Goal: Task Accomplishment & Management: Use online tool/utility

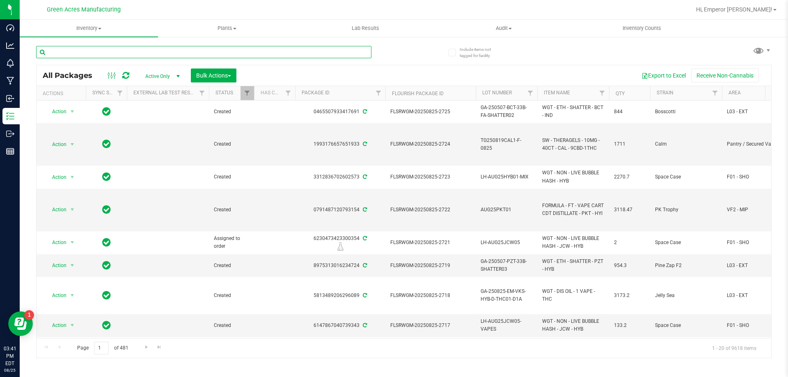
click at [149, 54] on input "text" at bounding box center [203, 52] width 335 height 12
type input "5466725327154001"
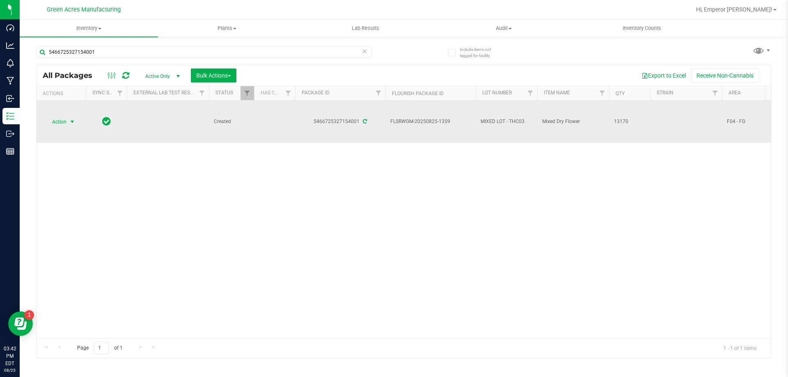
click at [59, 121] on span "Action" at bounding box center [56, 121] width 22 height 11
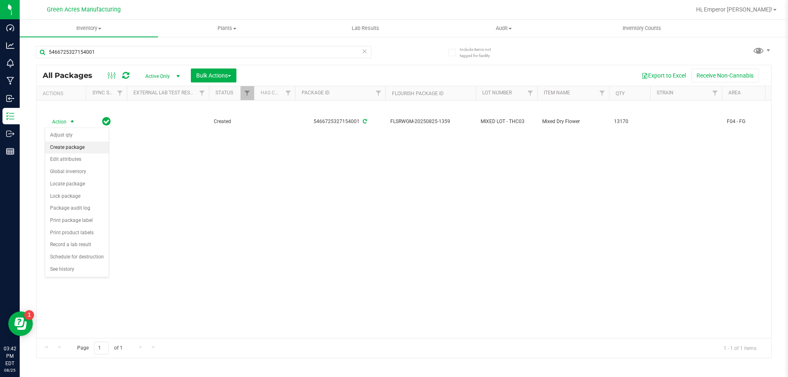
click at [64, 146] on li "Create package" at bounding box center [77, 148] width 64 height 12
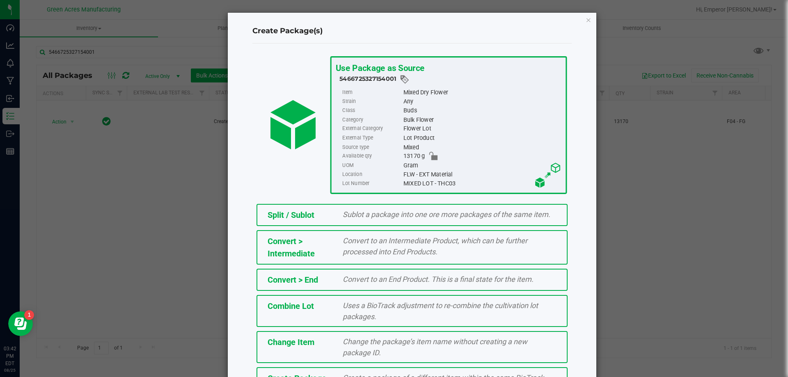
scroll to position [59, 0]
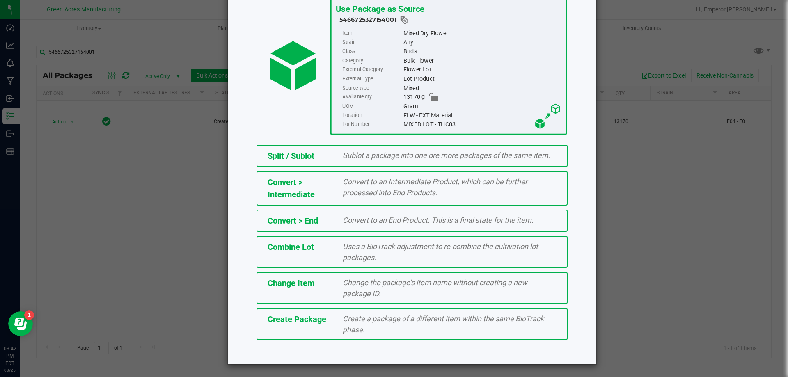
click at [326, 327] on div "Create Package Create a package of a different item within the same BioTrack ph…" at bounding box center [411, 324] width 311 height 32
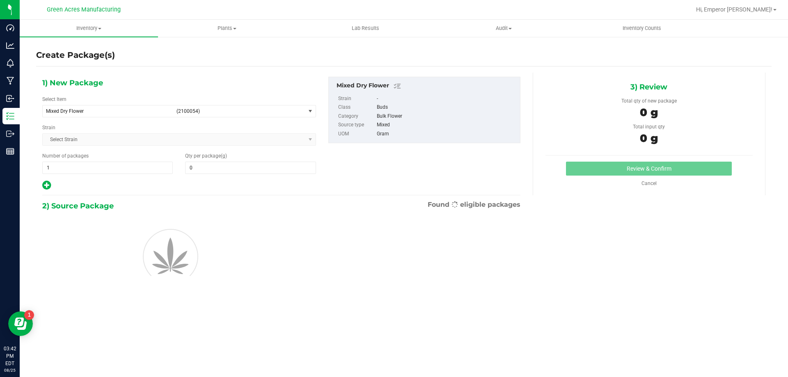
type input "0.0000"
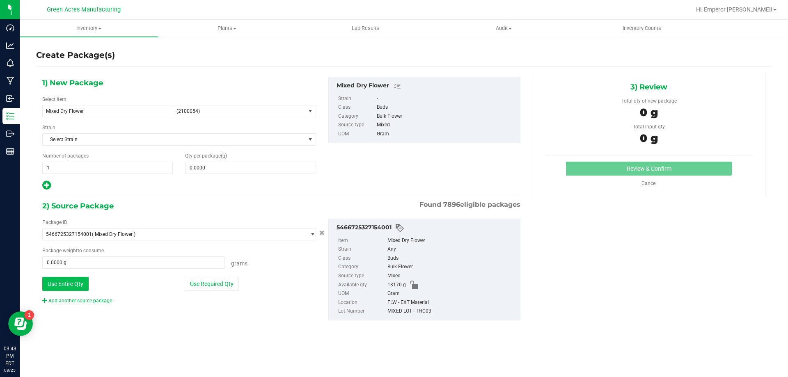
click at [80, 286] on button "Use Entire Qty" at bounding box center [65, 284] width 46 height 14
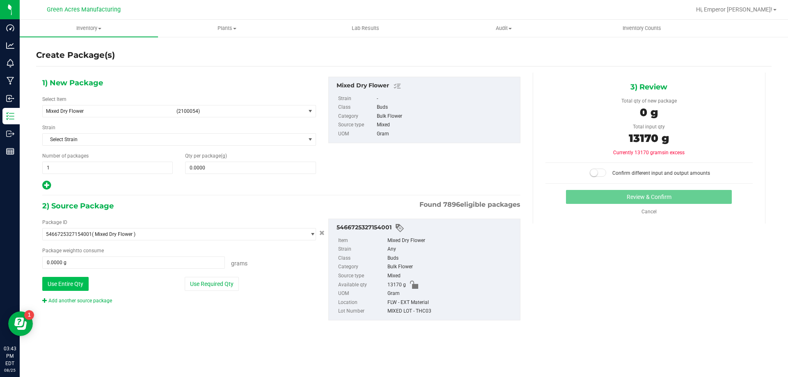
type input "13170.0000 g"
click at [83, 303] on link "Add another source package" at bounding box center [77, 301] width 70 height 6
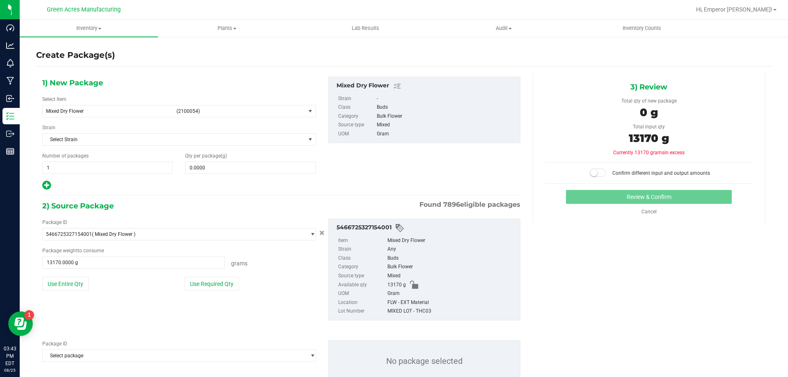
scroll to position [28, 0]
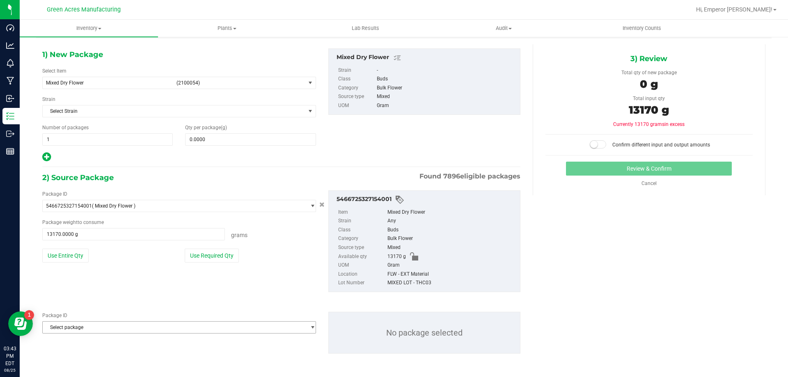
click at [84, 326] on span "Select package" at bounding box center [174, 327] width 263 height 11
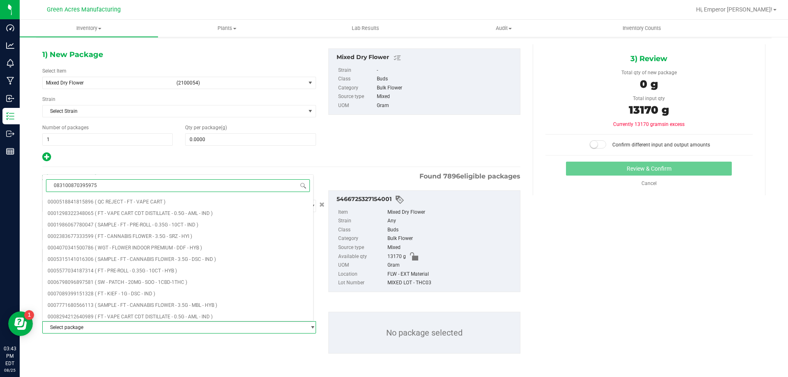
type input "0831008703959757"
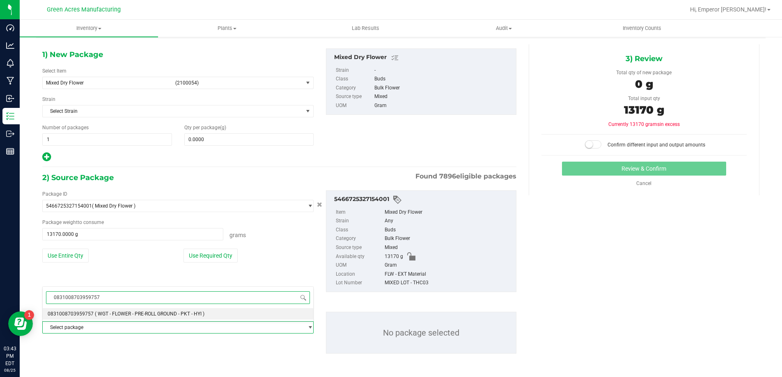
click at [118, 310] on li "0831008703959757 ( WGT - FLOWER - PRE-ROLL GROUND - PKT - HYI )" at bounding box center [178, 313] width 270 height 11
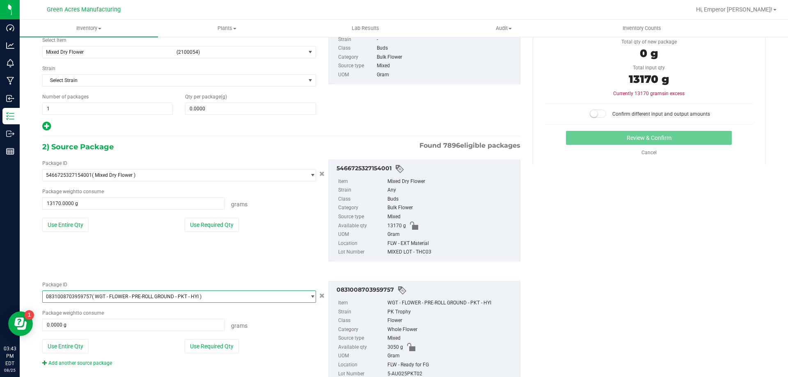
scroll to position [88, 0]
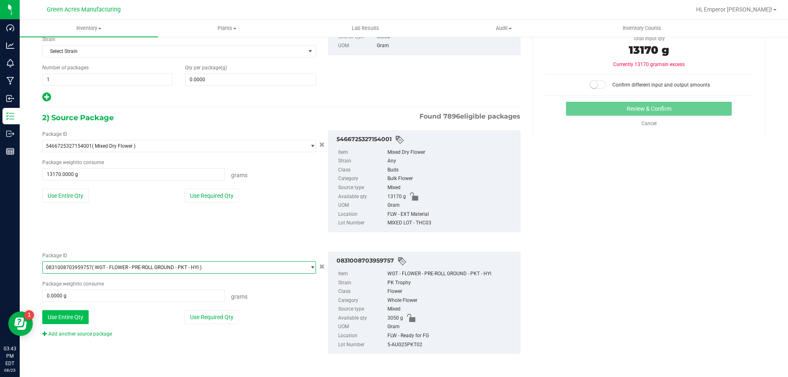
click at [72, 318] on button "Use Entire Qty" at bounding box center [65, 317] width 46 height 14
type input "3050.0000 g"
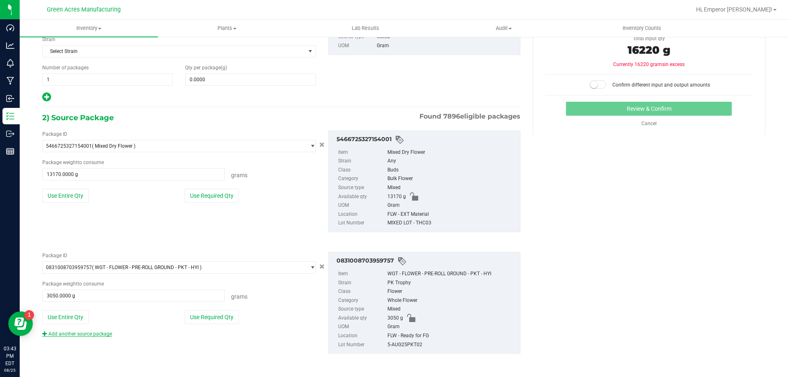
click at [73, 334] on link "Add another source package" at bounding box center [77, 334] width 70 height 6
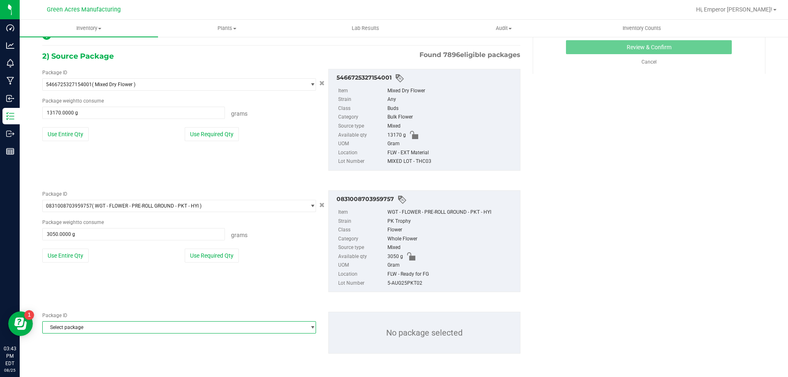
click at [74, 325] on span "Select package" at bounding box center [174, 327] width 263 height 11
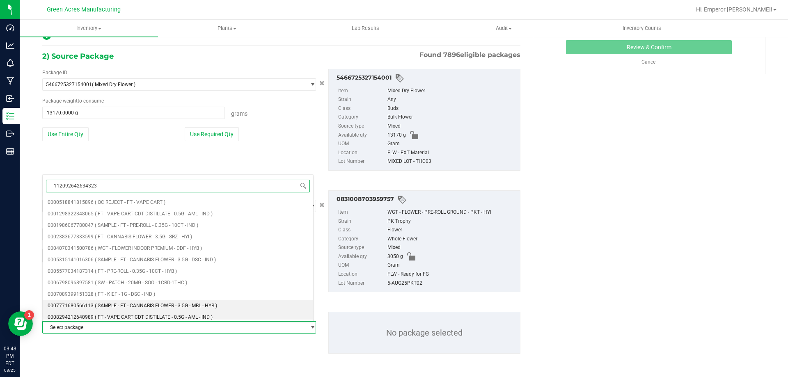
type input "1120926426343233"
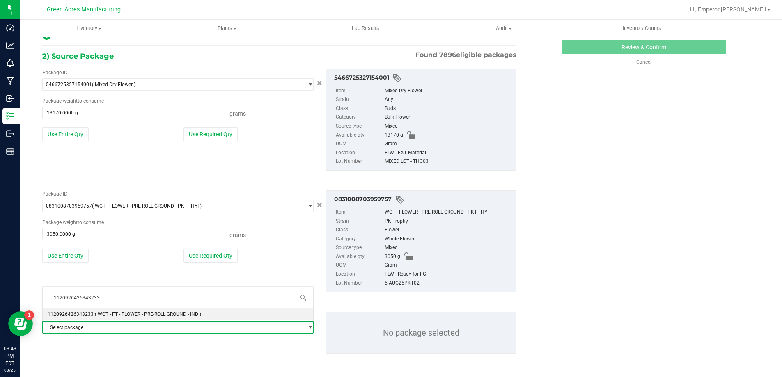
click at [88, 311] on span "1120926426343233" at bounding box center [71, 314] width 46 height 6
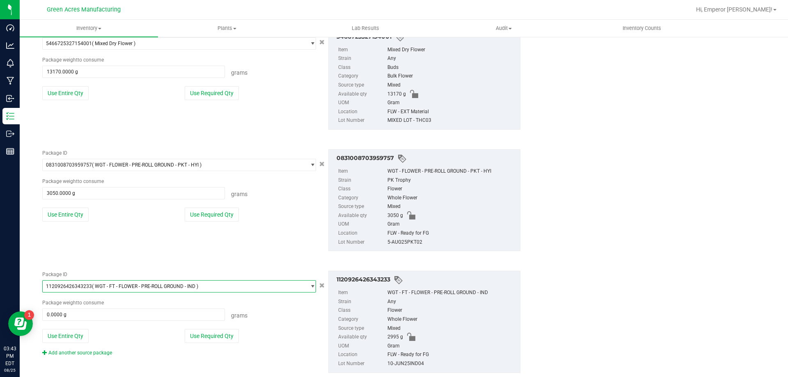
scroll to position [210, 0]
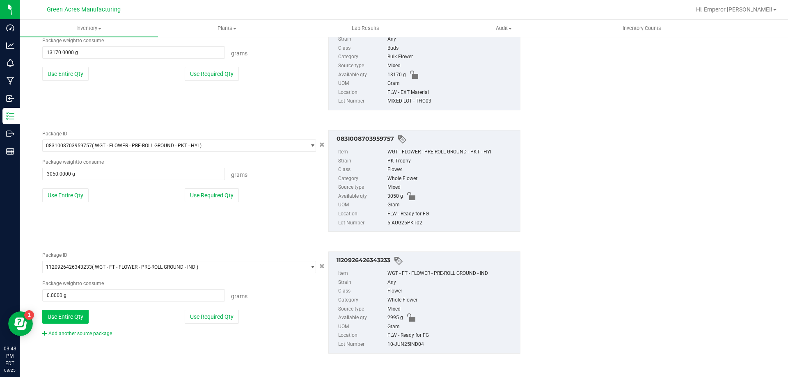
click at [78, 316] on button "Use Entire Qty" at bounding box center [65, 317] width 46 height 14
type input "2995.0000 g"
click at [75, 333] on link "Add another source package" at bounding box center [77, 334] width 70 height 6
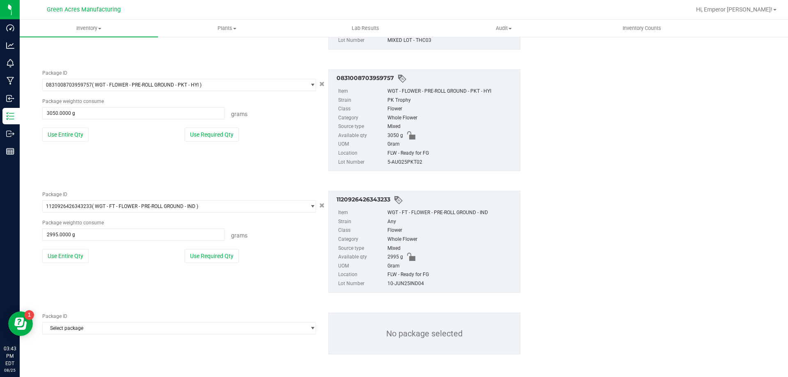
scroll to position [272, 0]
click at [84, 325] on span "Select package" at bounding box center [174, 327] width 263 height 11
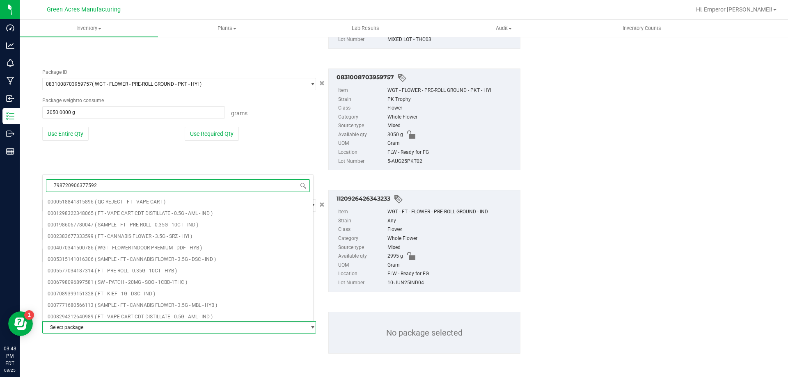
type input "7987209063775928"
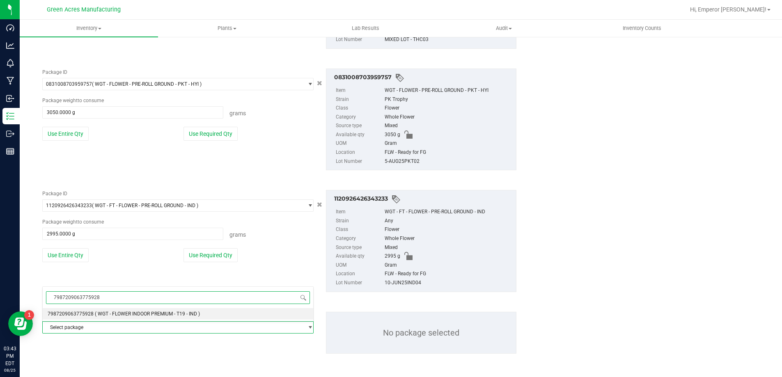
click at [132, 317] on span "( WGT - FLOWER INDOOR PREMIUM - T19 - IND )" at bounding box center [147, 314] width 105 height 6
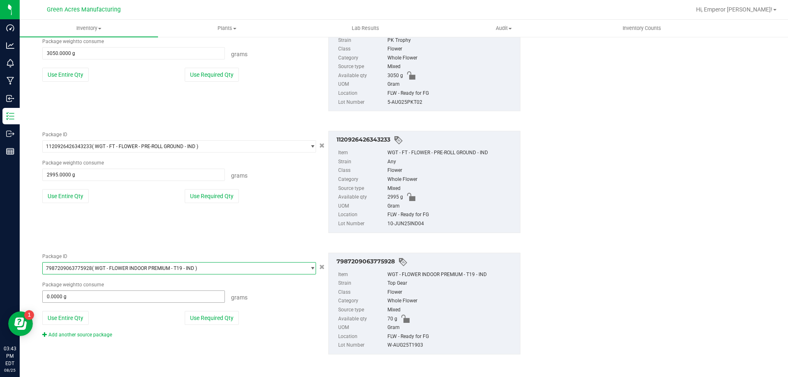
scroll to position [332, 0]
click at [83, 317] on button "Use Entire Qty" at bounding box center [65, 317] width 46 height 14
type input "70.0000 g"
click at [89, 334] on link "Add another source package" at bounding box center [77, 334] width 70 height 6
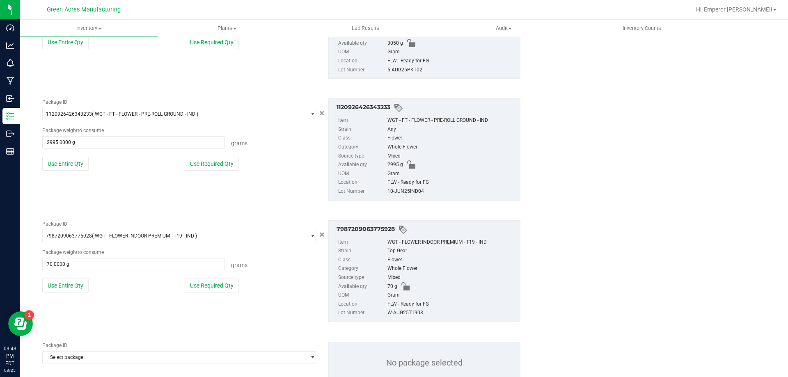
scroll to position [393, 0]
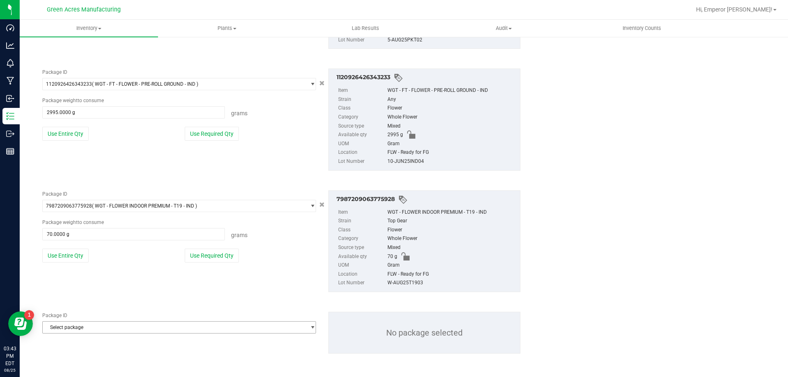
click at [91, 330] on span "Select package" at bounding box center [174, 327] width 263 height 11
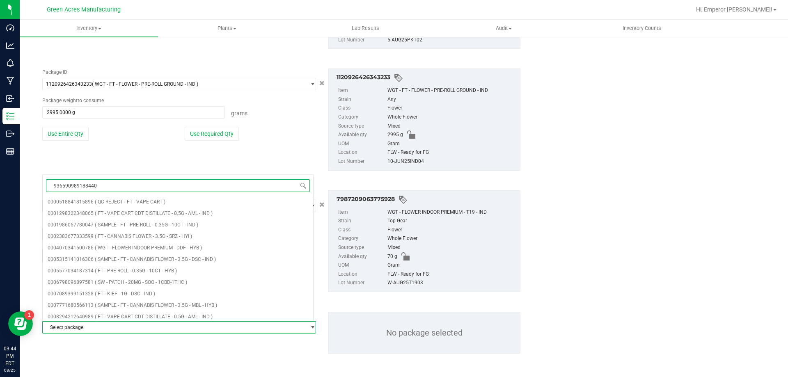
type input "9365909891884408"
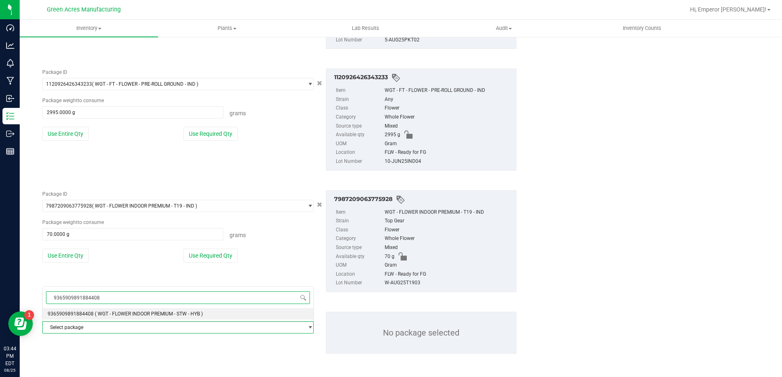
click at [122, 318] on li "9365909891884408 ( WGT - FLOWER INDOOR PREMIUM - STW - HYB )" at bounding box center [178, 313] width 270 height 11
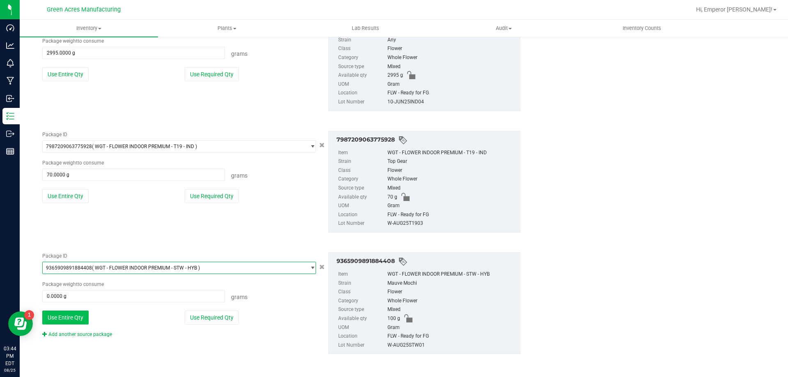
scroll to position [453, 0]
click at [71, 323] on button "Use Entire Qty" at bounding box center [65, 317] width 46 height 14
type input "100.0000 g"
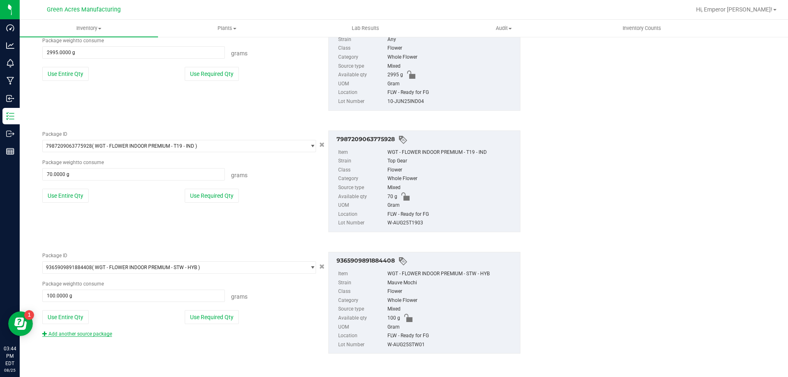
click at [75, 336] on link "Add another source package" at bounding box center [77, 334] width 70 height 6
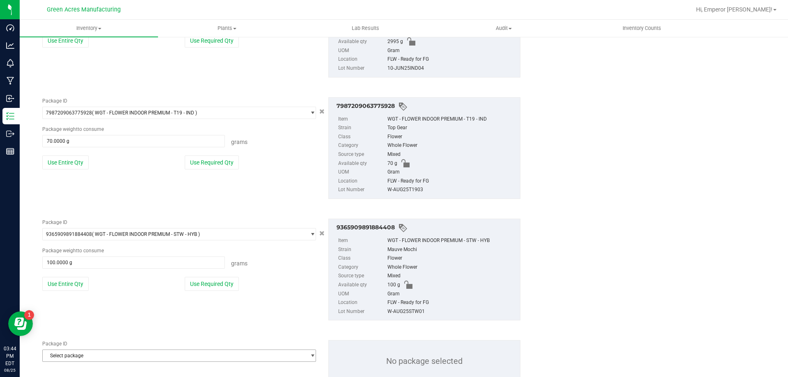
scroll to position [515, 0]
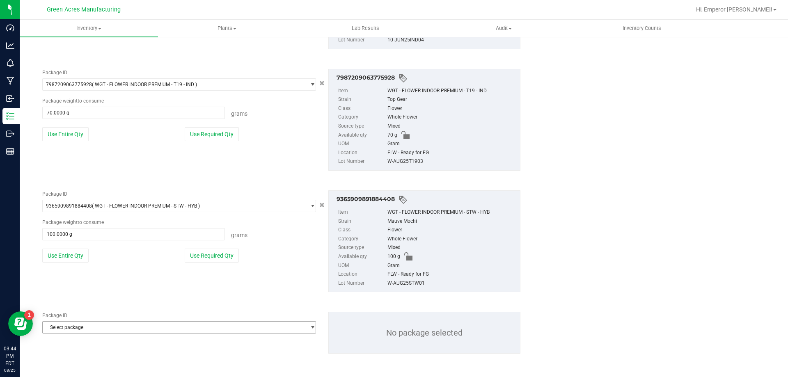
click at [91, 327] on span "Select package" at bounding box center [174, 327] width 263 height 11
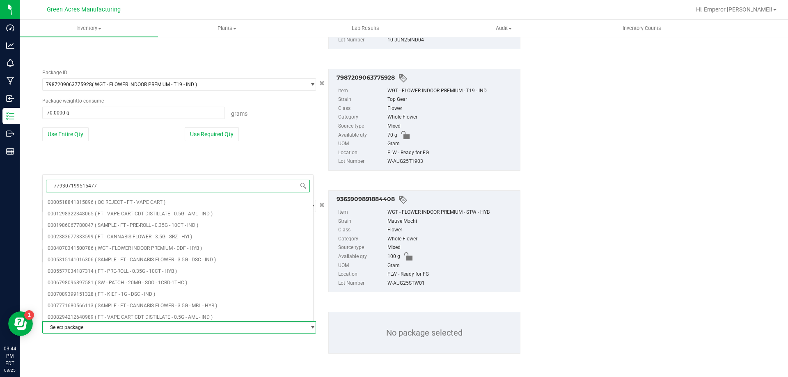
type input "7793071995154774"
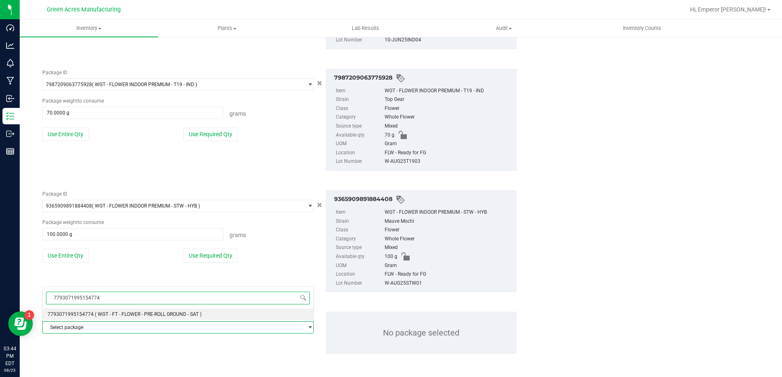
click at [104, 314] on span "( WGT - FT - FLOWER - PRE-ROLL GROUND - SAT )" at bounding box center [148, 314] width 107 height 6
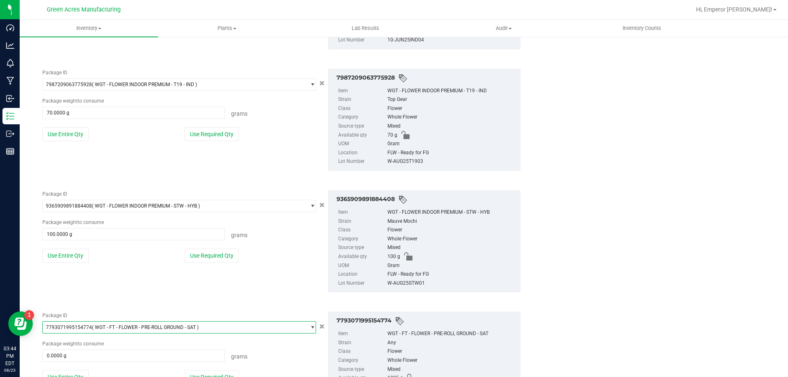
scroll to position [575, 0]
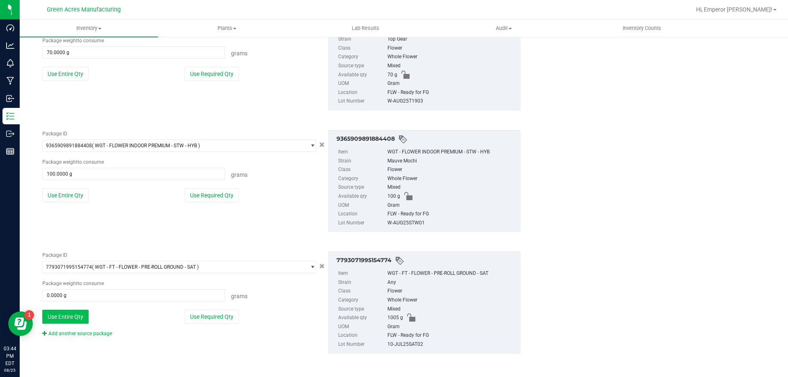
click at [82, 315] on button "Use Entire Qty" at bounding box center [65, 317] width 46 height 14
type input "1005.0000 g"
click at [78, 333] on link "Add another source package" at bounding box center [77, 334] width 70 height 6
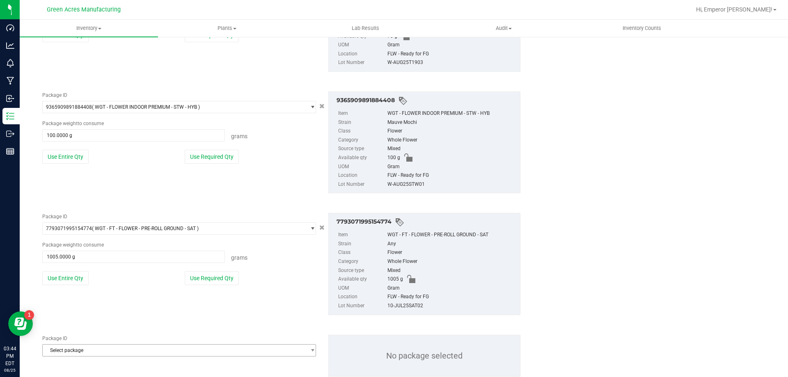
scroll to position [636, 0]
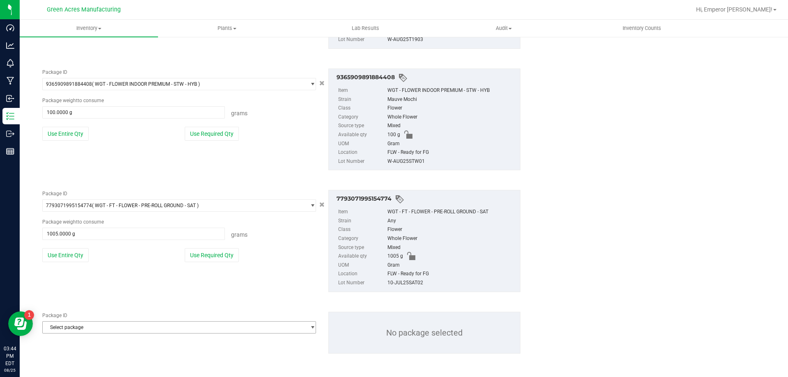
click at [81, 329] on span "Select package" at bounding box center [174, 327] width 263 height 11
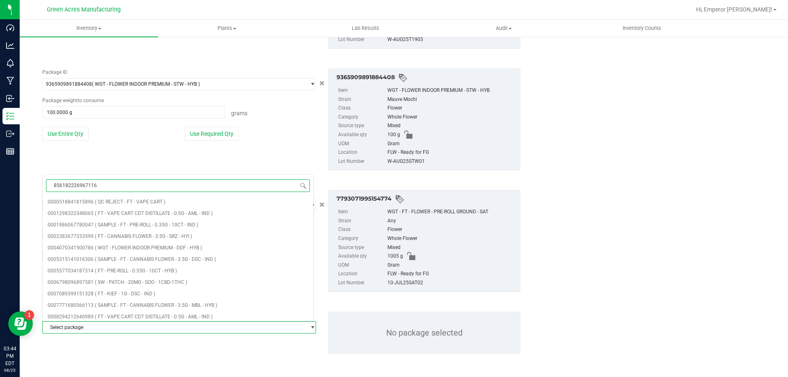
type input "8561822269671168"
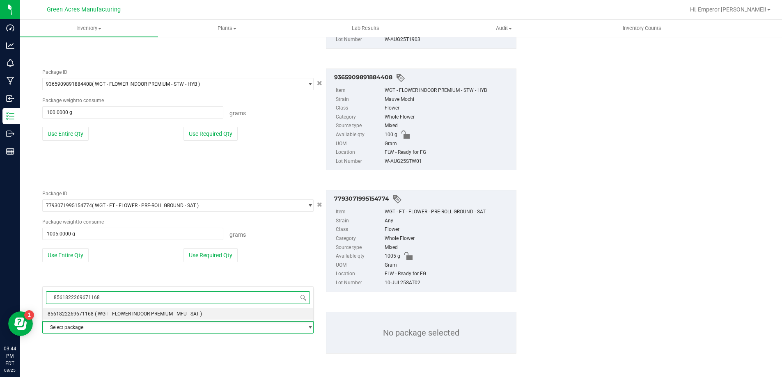
click at [137, 314] on span "( WGT - FLOWER INDOOR PREMIUM - MFU - SAT )" at bounding box center [148, 314] width 107 height 6
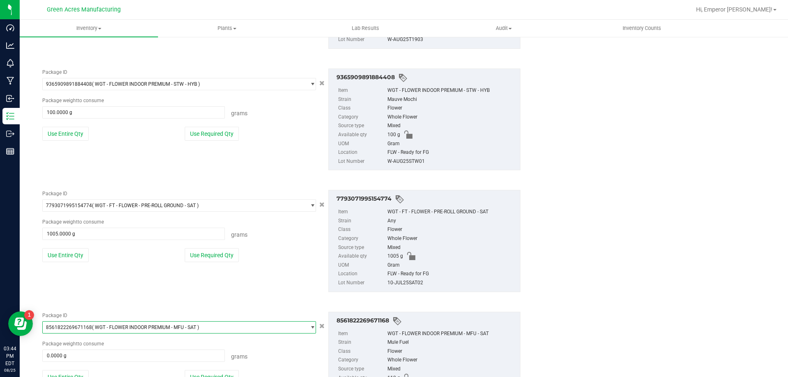
scroll to position [696, 0]
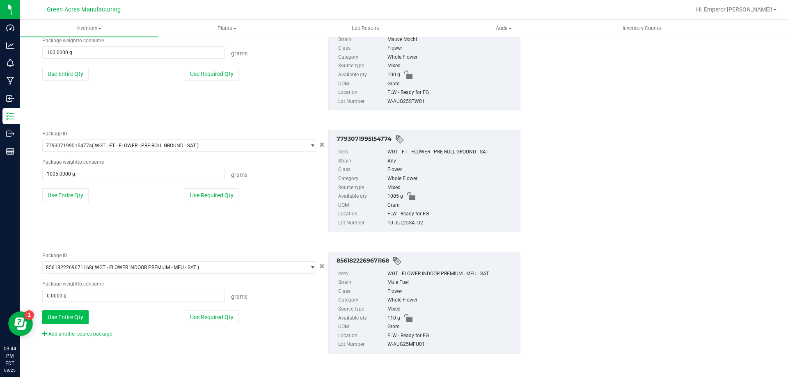
click at [79, 311] on button "Use Entire Qty" at bounding box center [65, 317] width 46 height 14
type input "110.0000 g"
click at [82, 332] on link "Add another source package" at bounding box center [77, 334] width 70 height 6
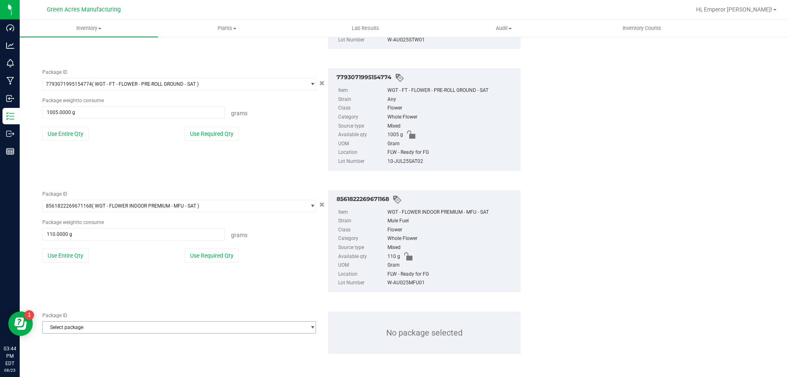
click at [85, 327] on span "Select package" at bounding box center [174, 327] width 263 height 11
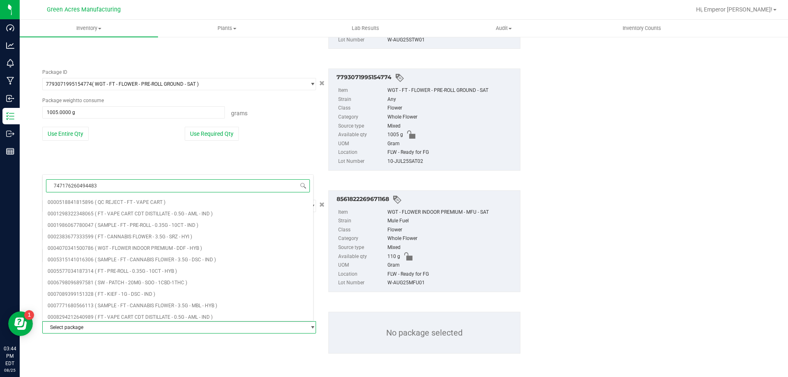
type input "7471762604944831"
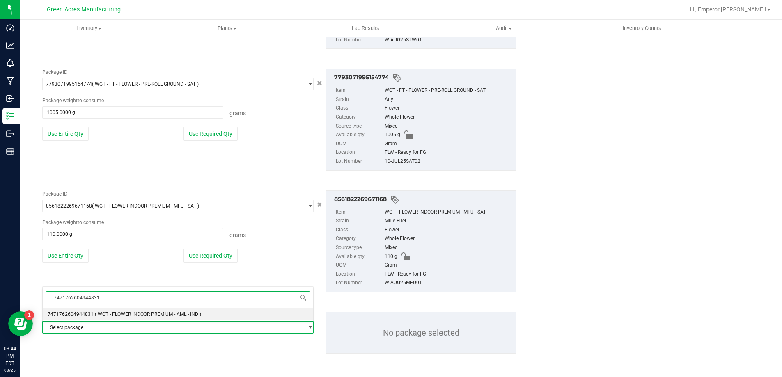
click at [102, 311] on li "7471762604944831 ( WGT - FLOWER INDOOR PREMIUM - AML - IND )" at bounding box center [178, 314] width 270 height 11
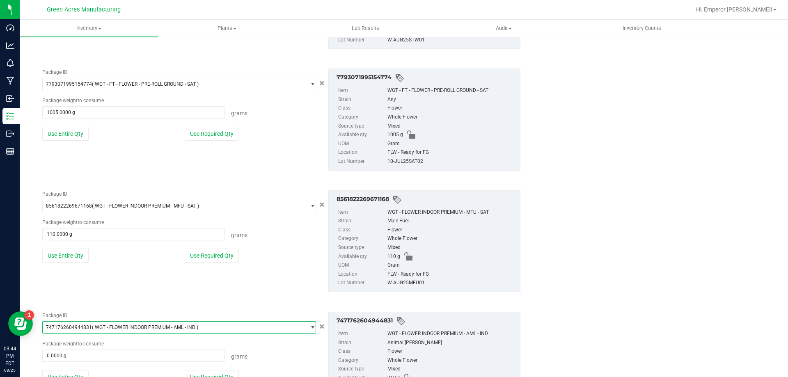
scroll to position [818, 0]
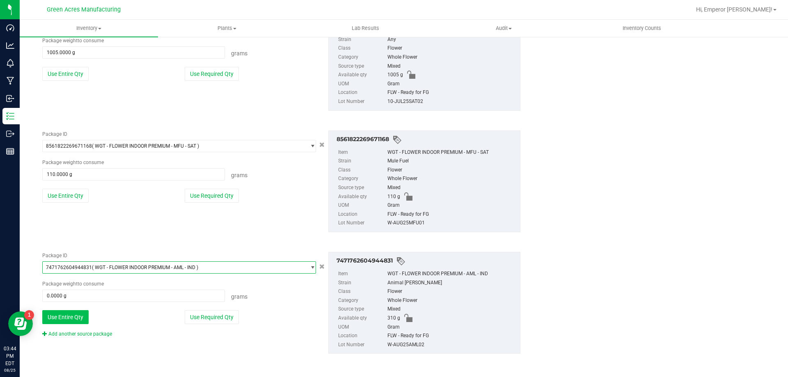
click at [75, 315] on button "Use Entire Qty" at bounding box center [65, 317] width 46 height 14
type input "310.0000 g"
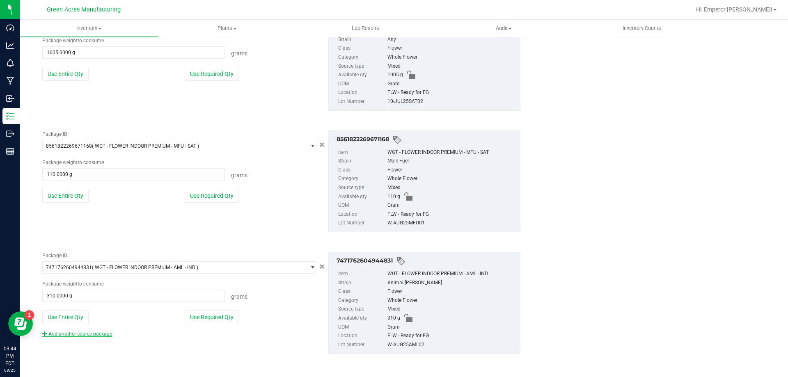
click at [74, 334] on link "Add another source package" at bounding box center [77, 334] width 70 height 6
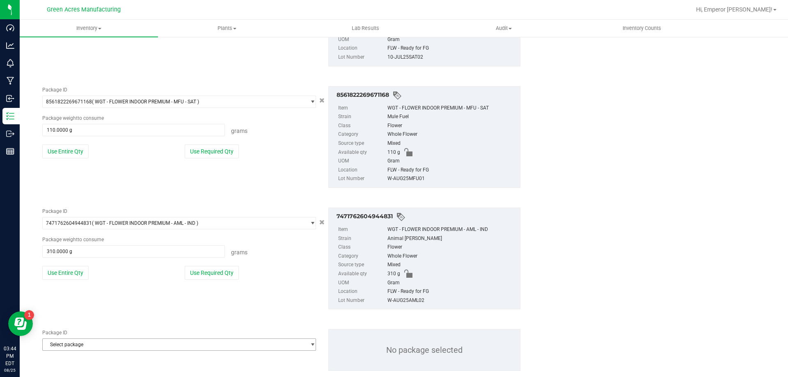
scroll to position [879, 0]
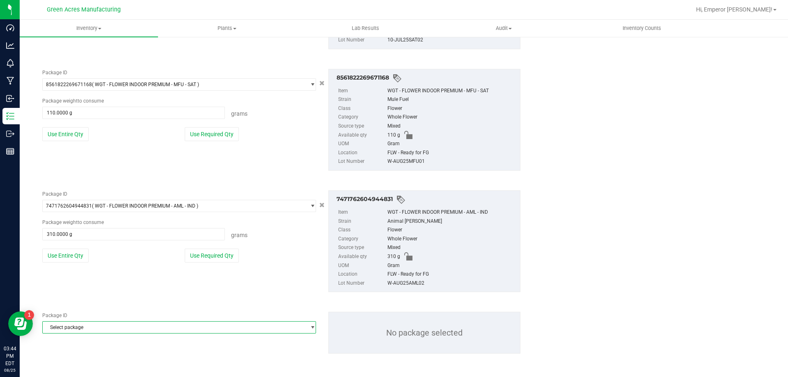
click at [75, 332] on span "Select package" at bounding box center [174, 327] width 263 height 11
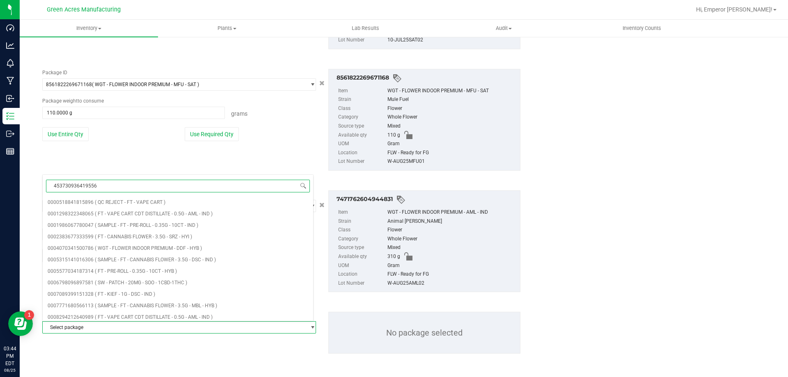
type input "4537309364195560"
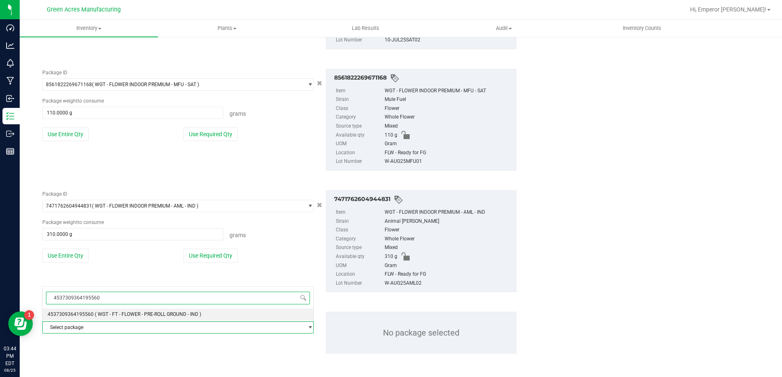
click at [101, 314] on span "( WGT - FT - FLOWER - PRE-ROLL GROUND - IND )" at bounding box center [148, 314] width 106 height 6
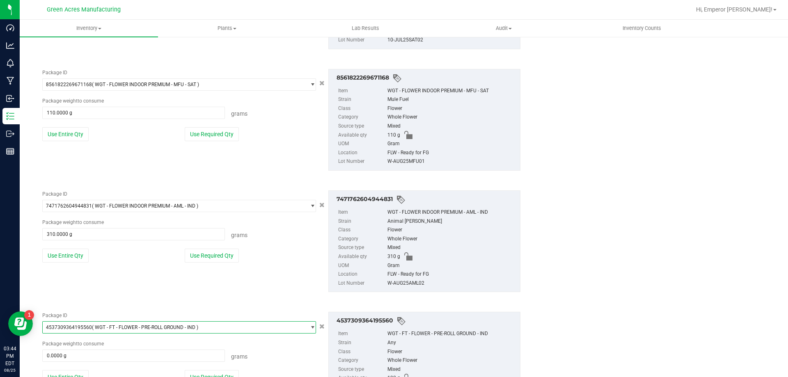
scroll to position [940, 0]
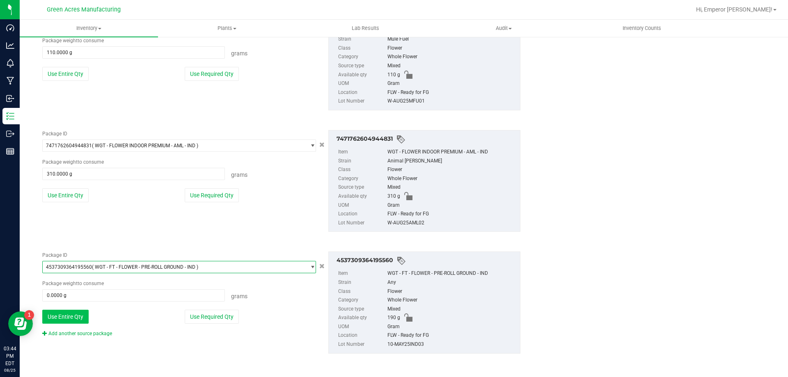
click at [75, 321] on button "Use Entire Qty" at bounding box center [65, 317] width 46 height 14
type input "190.0000 g"
click at [80, 331] on link "Add another source package" at bounding box center [77, 334] width 70 height 6
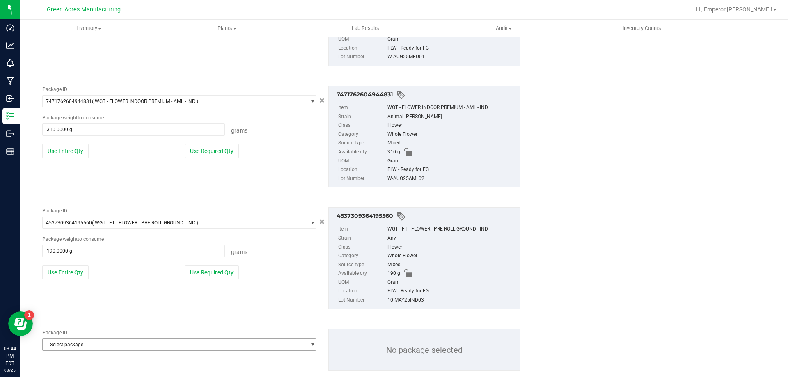
scroll to position [1001, 0]
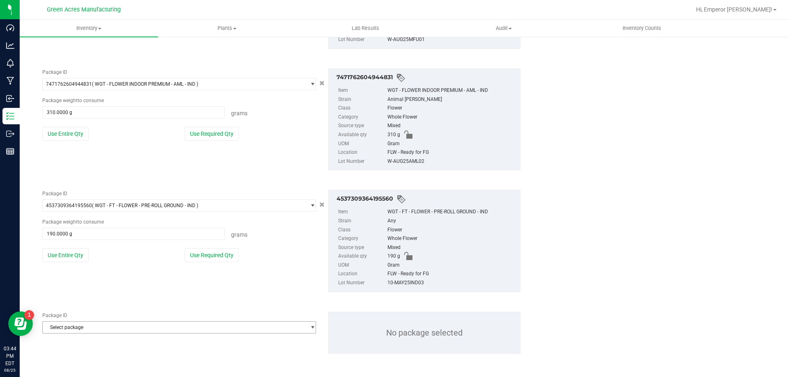
click at [80, 331] on span "Select package" at bounding box center [174, 327] width 263 height 11
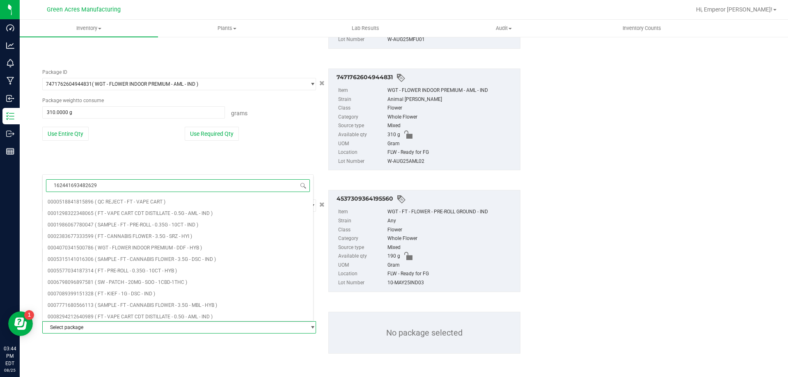
type input "1624416934826299"
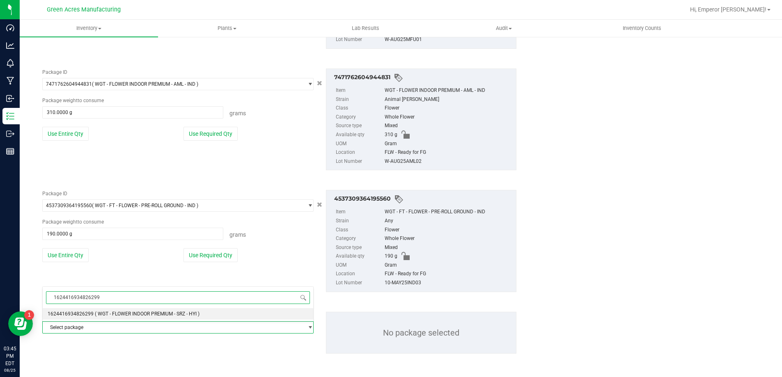
click at [88, 317] on span "1624416934826299" at bounding box center [71, 314] width 46 height 6
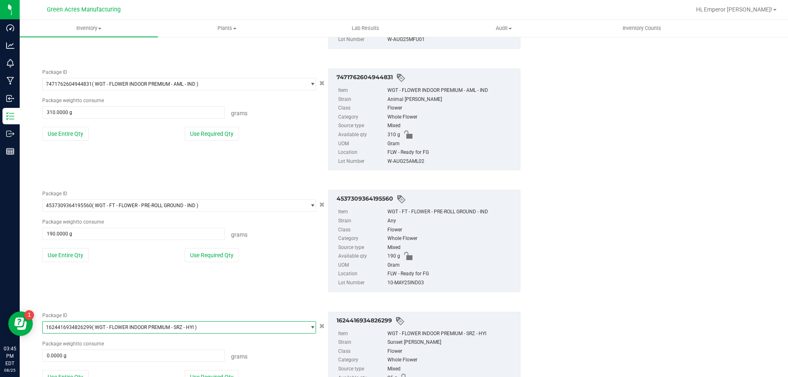
scroll to position [1061, 0]
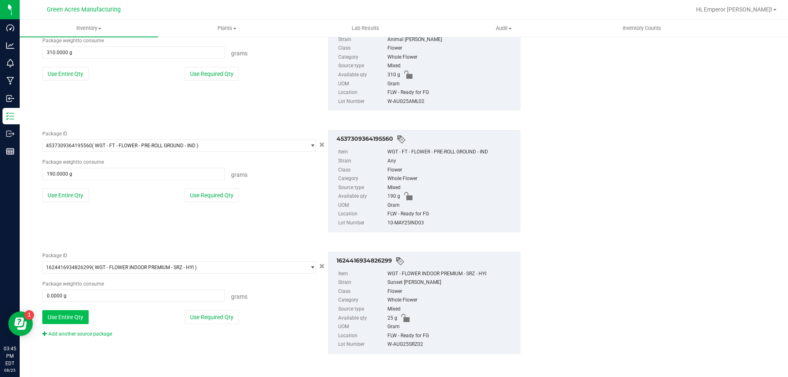
click at [80, 316] on button "Use Entire Qty" at bounding box center [65, 317] width 46 height 14
type input "25.0000 g"
click at [77, 338] on div "Package ID 1624416934826299 ( WGT - FLOWER INDOOR PREMIUM - SRZ - HYI ) 1602281…" at bounding box center [281, 302] width 490 height 115
click at [77, 337] on div "Add another source package" at bounding box center [83, 333] width 82 height 7
click at [77, 333] on link "Add another source package" at bounding box center [77, 334] width 70 height 6
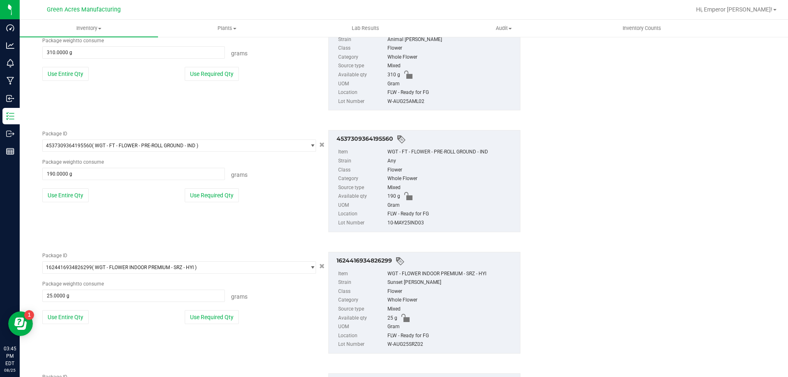
scroll to position [1123, 0]
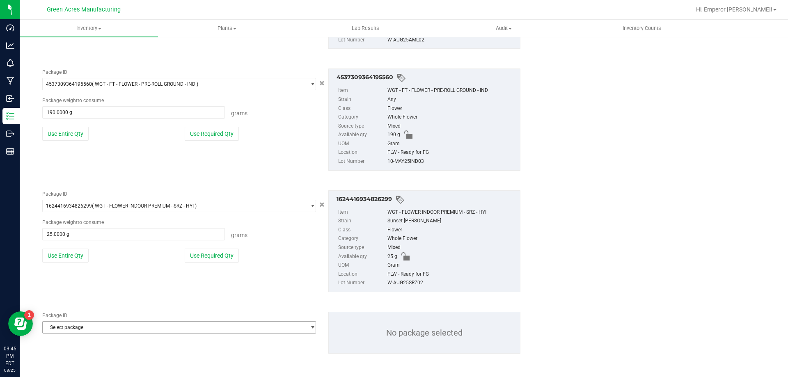
click at [79, 330] on span "Select package" at bounding box center [174, 327] width 263 height 11
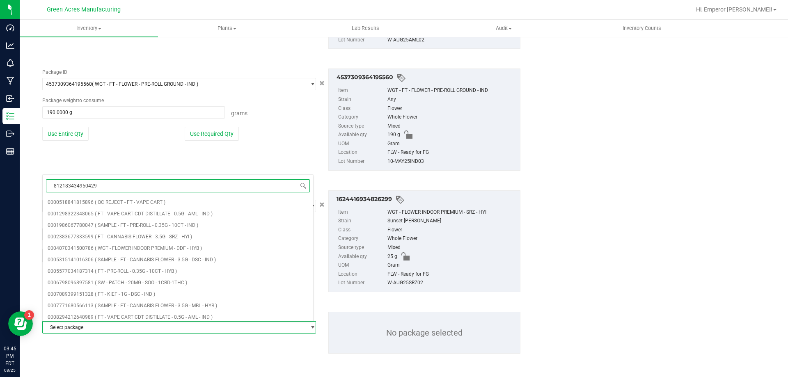
type input "8121834349504293"
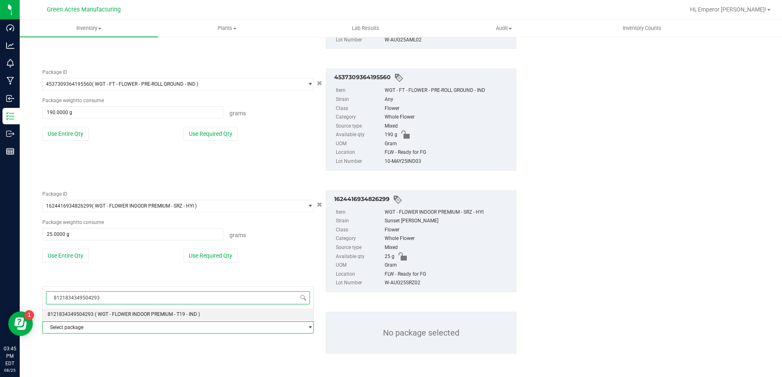
click at [119, 316] on span "( WGT - FLOWER INDOOR PREMIUM - T19 - IND )" at bounding box center [147, 314] width 105 height 6
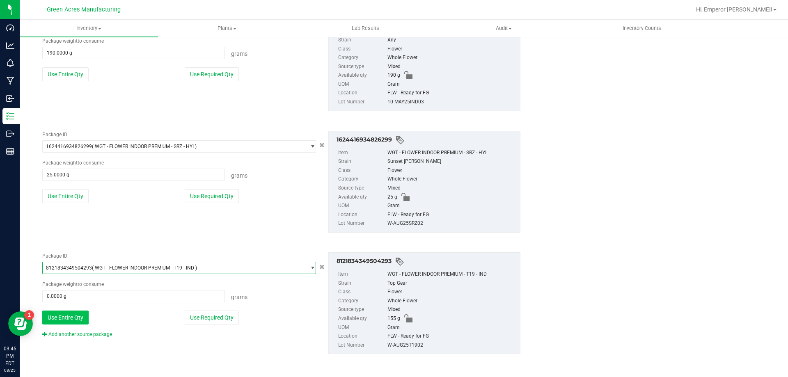
scroll to position [1182, 0]
click at [74, 314] on button "Use Entire Qty" at bounding box center [65, 317] width 46 height 14
type input "155.0000 g"
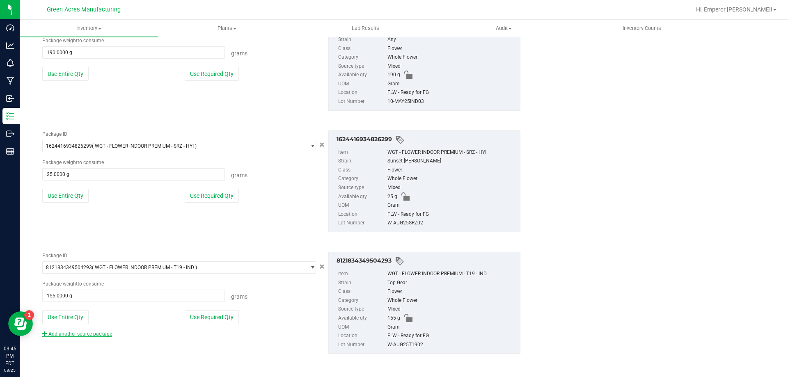
click at [69, 333] on link "Add another source package" at bounding box center [77, 334] width 70 height 6
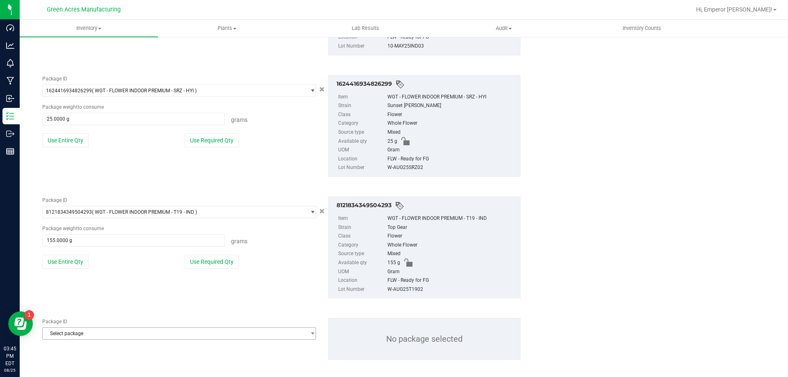
scroll to position [1244, 0]
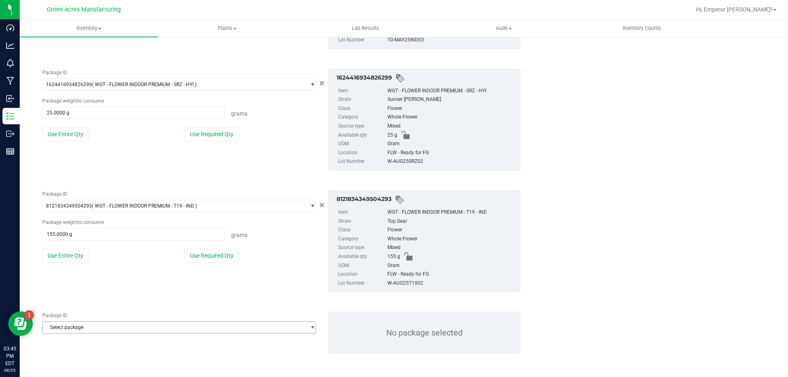
click at [73, 327] on span "Select package" at bounding box center [174, 327] width 263 height 11
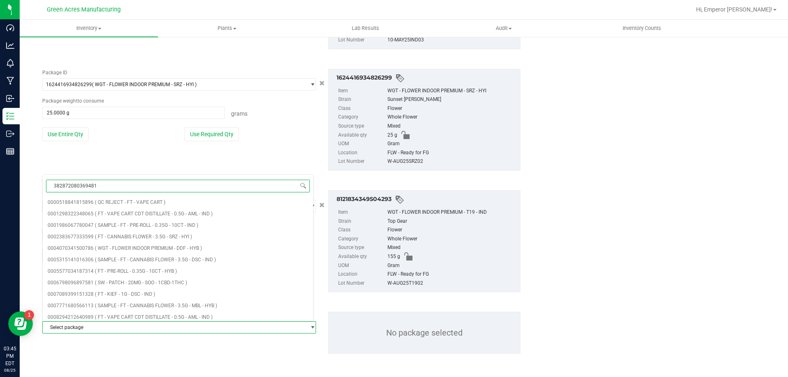
type input "3828720803694812"
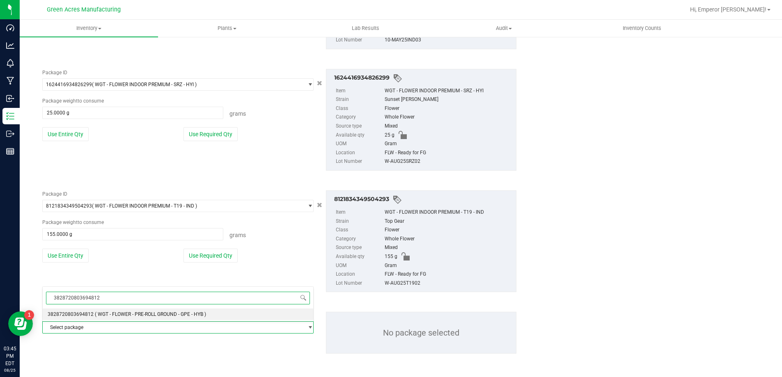
click at [128, 315] on span "( WGT - FLOWER - PRE-ROLL GROUND - GPE - HYB )" at bounding box center [150, 314] width 111 height 6
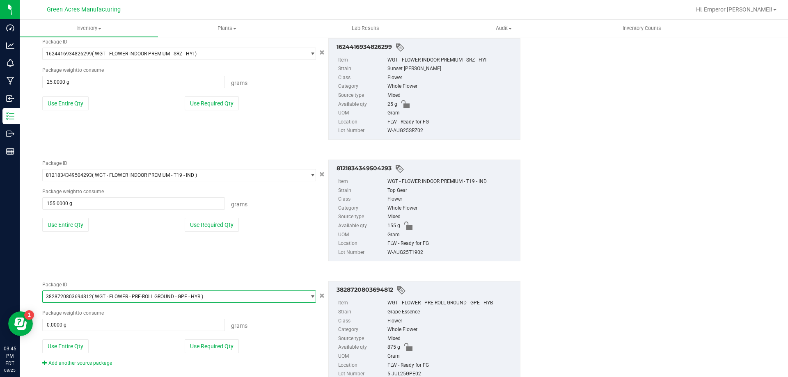
scroll to position [1304, 0]
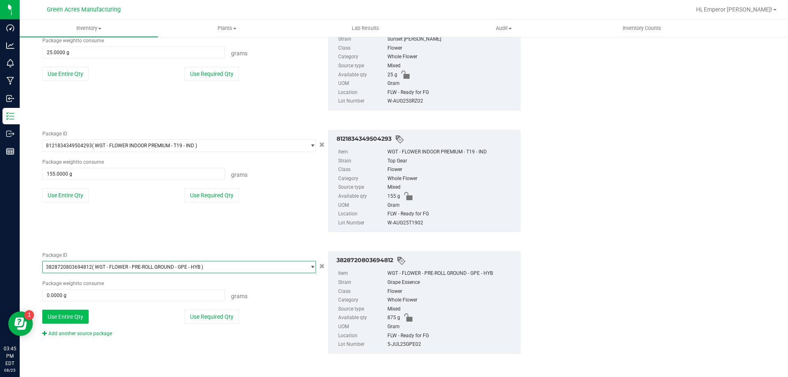
click at [71, 314] on button "Use Entire Qty" at bounding box center [65, 317] width 46 height 14
type input "875.0000 g"
click at [71, 334] on link "Add another source package" at bounding box center [77, 334] width 70 height 6
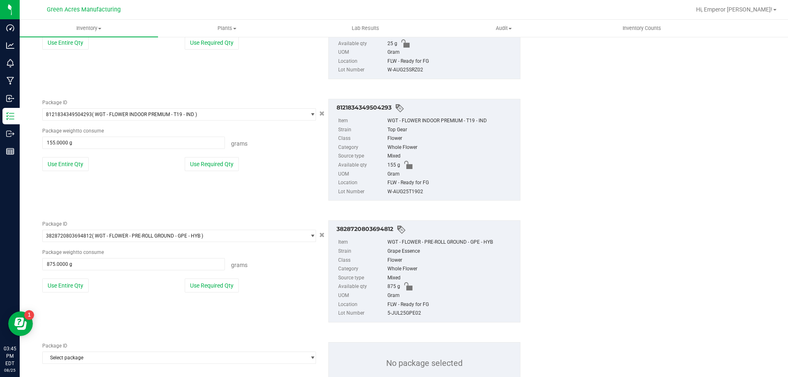
scroll to position [1366, 0]
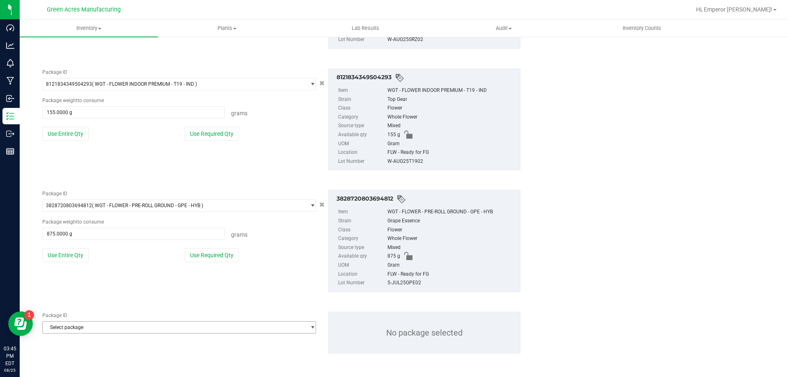
click at [74, 330] on span "Select package" at bounding box center [174, 327] width 263 height 11
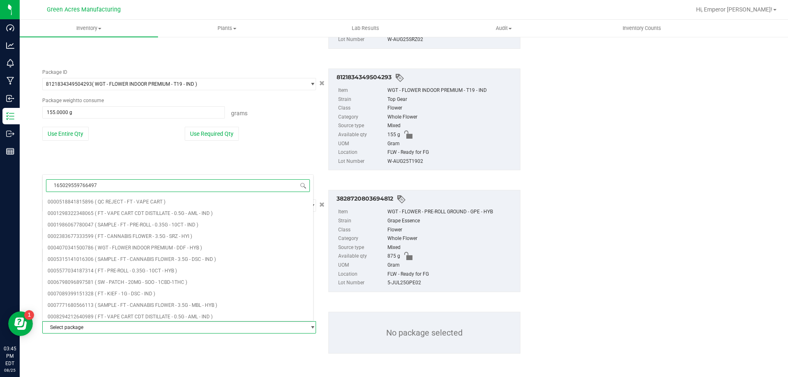
type input "1650295597664975"
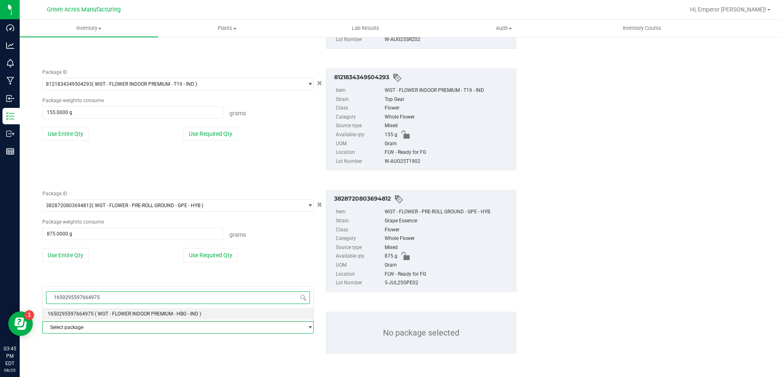
click at [177, 313] on span "( WGT - FLOWER INDOOR PREMIUM - HBG - IND )" at bounding box center [148, 314] width 106 height 6
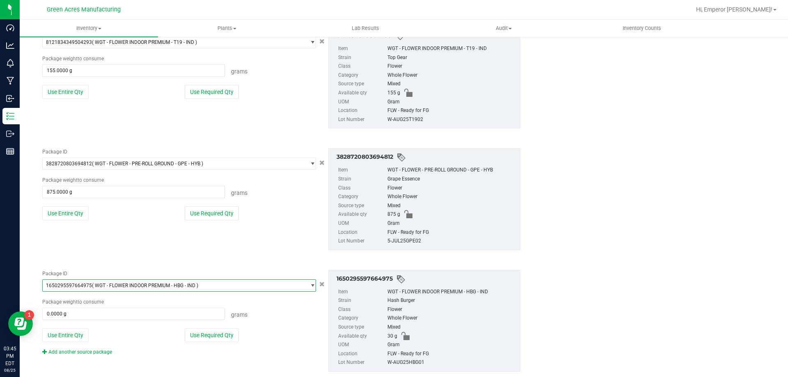
scroll to position [1426, 0]
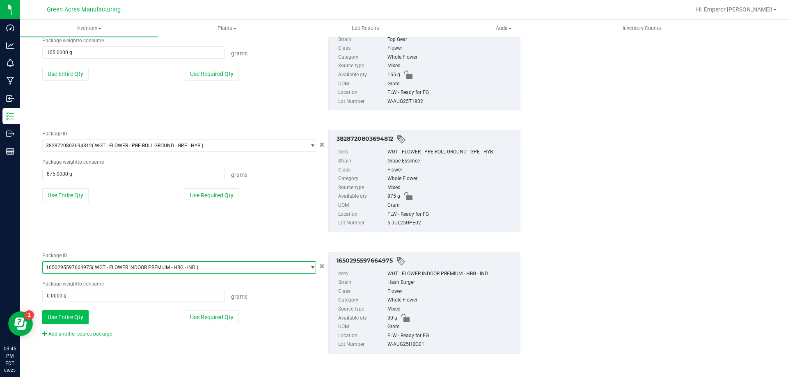
click at [79, 314] on button "Use Entire Qty" at bounding box center [65, 317] width 46 height 14
type input "30.0000 g"
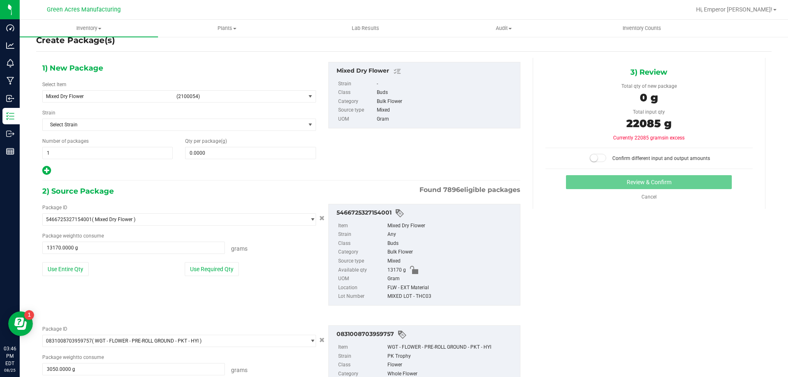
scroll to position [0, 0]
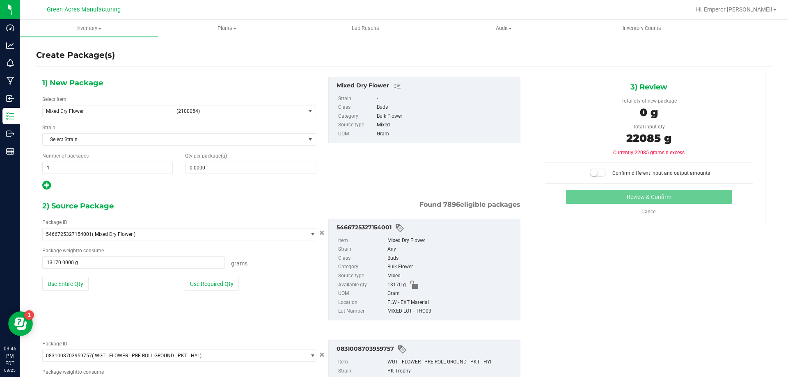
click at [268, 174] on div "1) New Package Select Item Mixed Dry Flower (2100054) 007UP - Flower 007UP - Wa…" at bounding box center [179, 134] width 286 height 114
click at [274, 169] on span at bounding box center [250, 168] width 130 height 12
type input "22085"
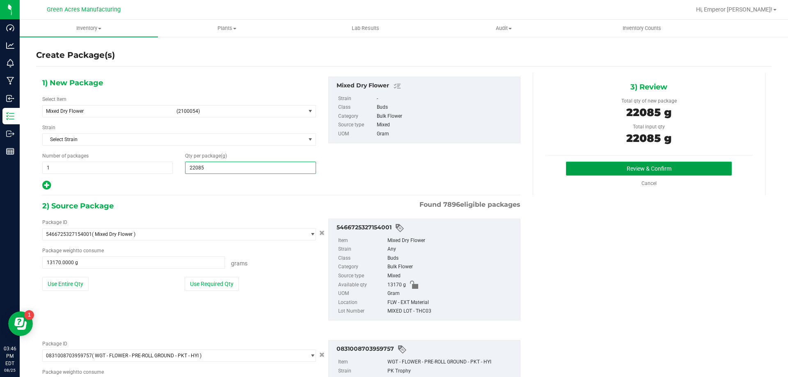
type input "22,085.0000"
click at [594, 165] on button "Review & Confirm" at bounding box center [649, 169] width 166 height 14
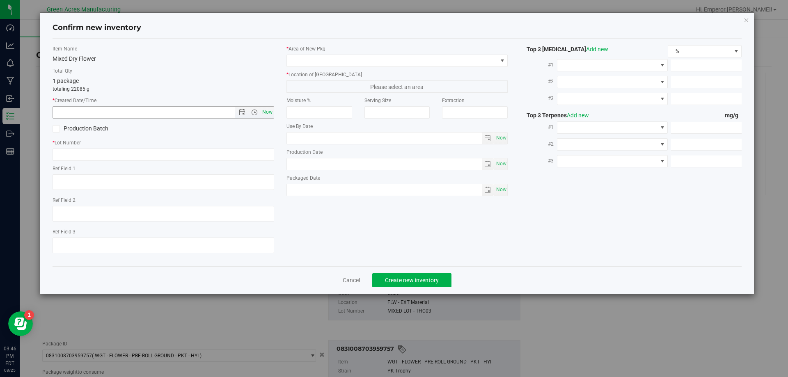
click at [267, 113] on span "Now" at bounding box center [267, 112] width 14 height 12
type input "8/25/2025 3:46 PM"
click at [153, 156] on input "text" at bounding box center [164, 155] width 222 height 12
type input "MIXED LOT - THC03"
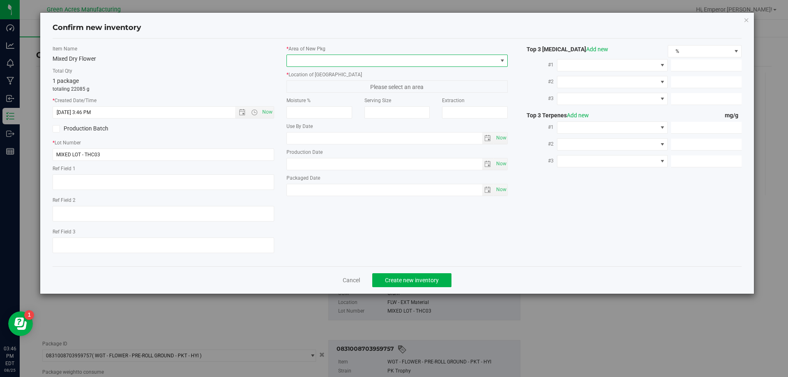
click at [353, 62] on span at bounding box center [392, 60] width 210 height 11
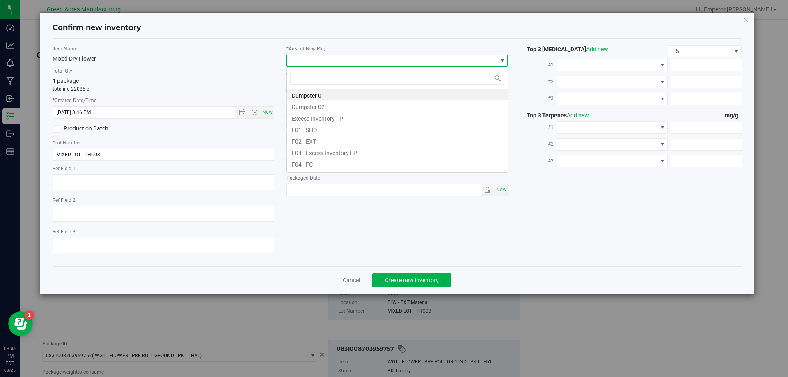
scroll to position [12, 222]
click at [322, 160] on li "F04 - FG" at bounding box center [397, 163] width 221 height 11
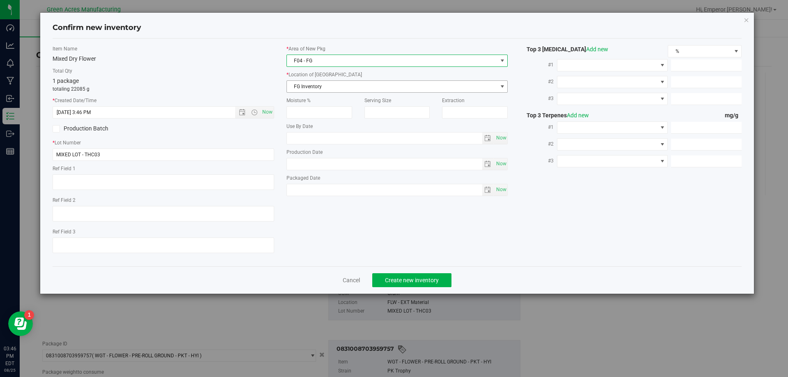
click at [319, 87] on span "FG Inventory" at bounding box center [392, 86] width 210 height 11
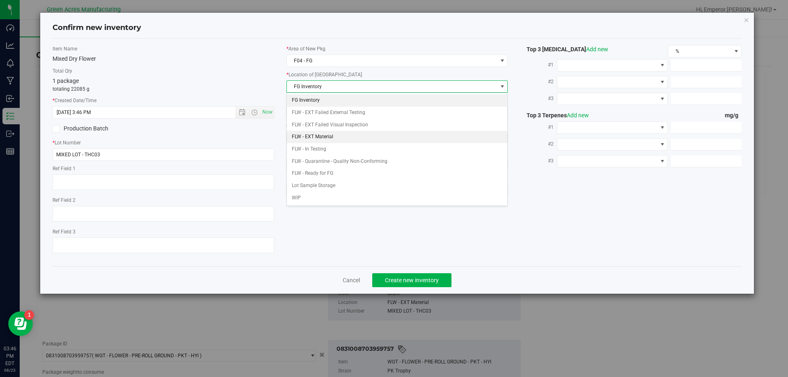
click at [316, 137] on li "FLW - EXT Material" at bounding box center [397, 137] width 221 height 12
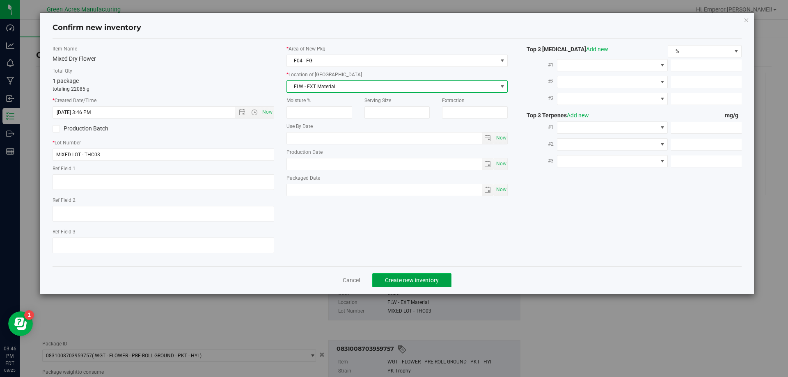
click at [400, 275] on button "Create new inventory" at bounding box center [411, 280] width 79 height 14
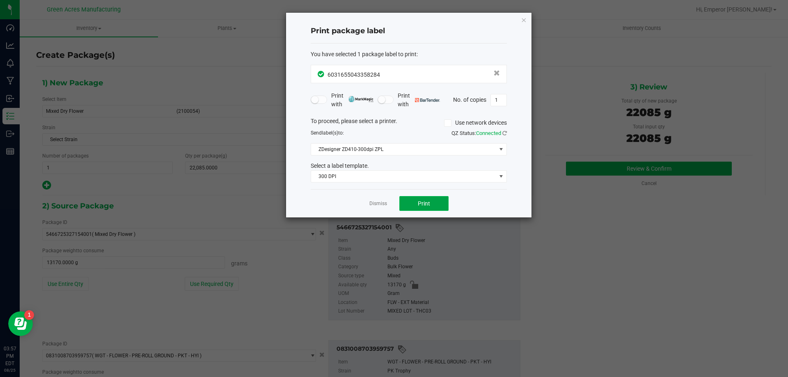
click at [435, 199] on button "Print" at bounding box center [423, 203] width 49 height 15
click at [381, 206] on link "Dismiss" at bounding box center [378, 203] width 18 height 7
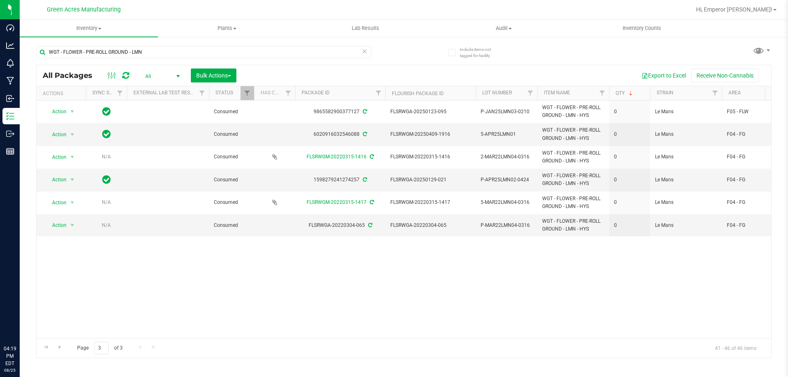
click at [0, 0] on p "Outbound" at bounding box center [0, 0] width 0 height 0
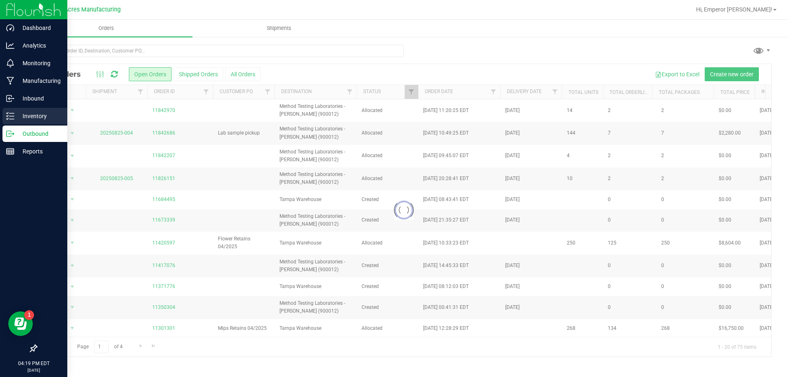
click at [6, 117] on div "Inventory" at bounding box center [34, 116] width 65 height 16
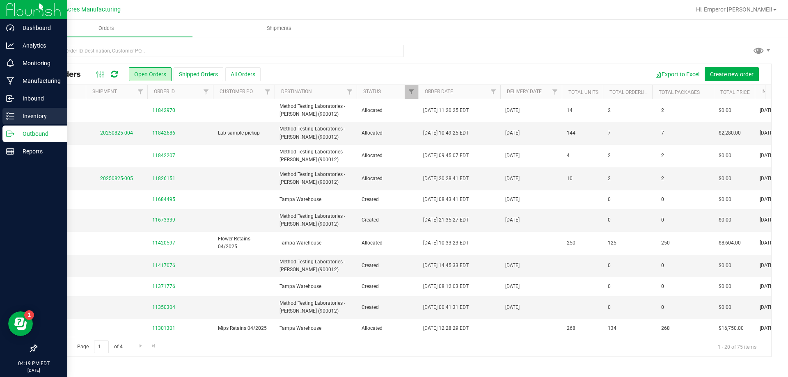
click at [6, 117] on div "Inventory" at bounding box center [34, 116] width 65 height 16
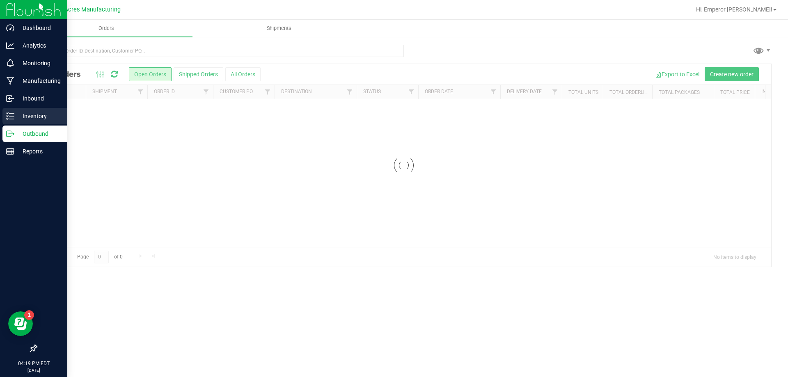
click at [26, 108] on div "Inventory" at bounding box center [34, 116] width 65 height 16
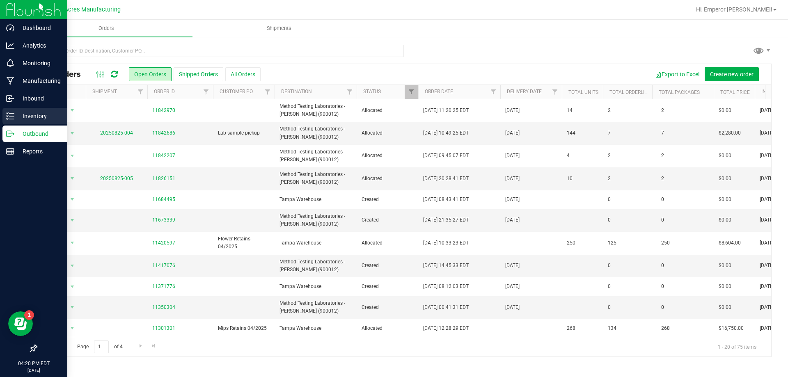
click at [37, 112] on p "Inventory" at bounding box center [38, 116] width 49 height 10
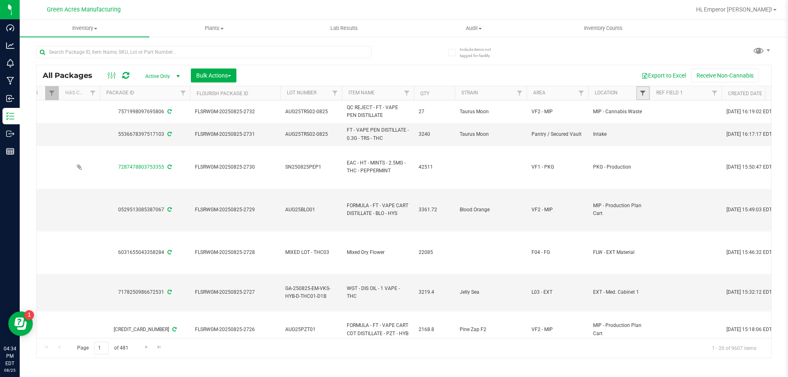
click at [640, 91] on span "Filter" at bounding box center [642, 93] width 7 height 7
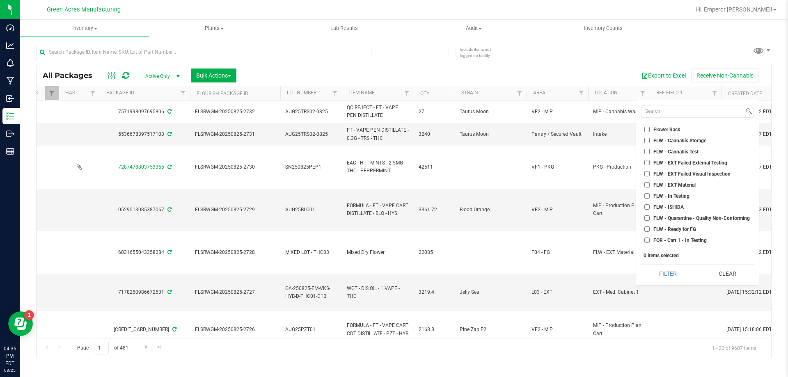
click at [670, 227] on span "FLW - Ready for FG" at bounding box center [674, 229] width 43 height 5
click at [649, 227] on input "FLW - Ready for FG" at bounding box center [646, 228] width 5 height 5
checkbox input "true"
click at [661, 265] on button "Filter" at bounding box center [667, 274] width 53 height 18
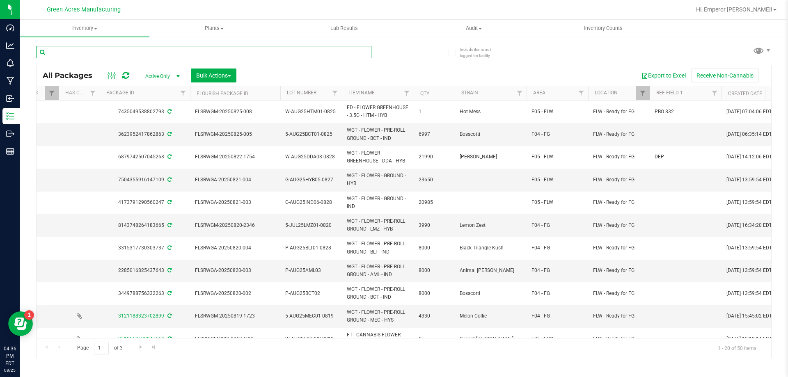
click at [206, 57] on input "text" at bounding box center [203, 52] width 335 height 12
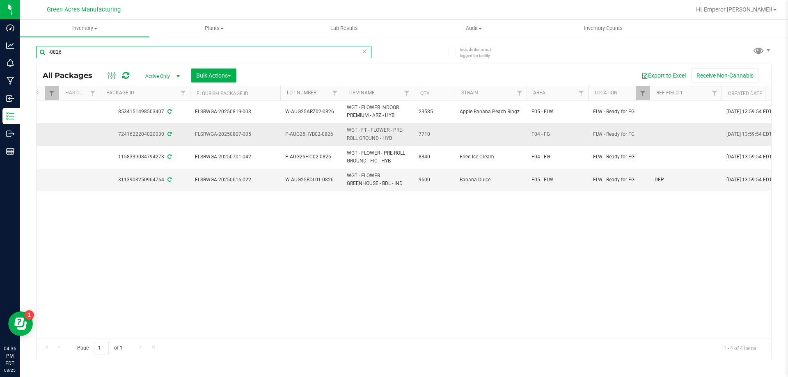
type input "-0826"
click at [286, 135] on span "P-AUG25HYB02-0826" at bounding box center [311, 134] width 52 height 8
click at [287, 135] on input "P-AUG25HYB02-0826" at bounding box center [309, 134] width 59 height 13
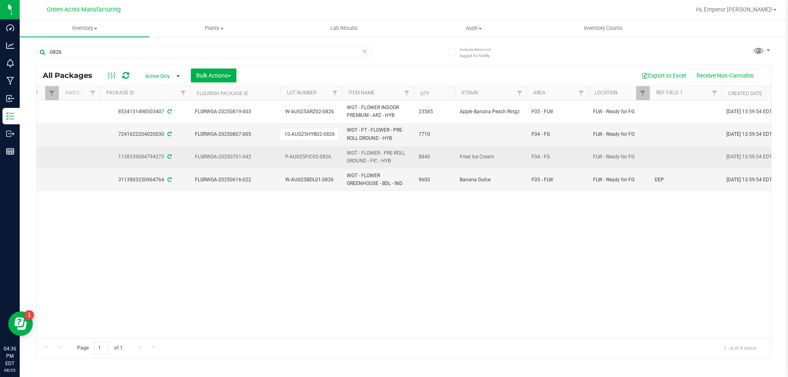
type input "10-AUG25HYB02-0826"
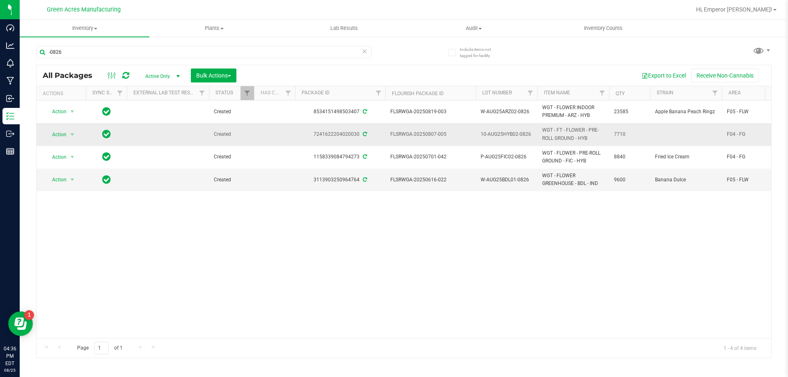
click at [494, 135] on span "10-AUG25HYB02-0826" at bounding box center [506, 134] width 52 height 8
click at [494, 135] on input "10-AUG25HYB02-0826" at bounding box center [504, 134] width 59 height 13
click at [445, 136] on span "FLSRWGA-20250807-005" at bounding box center [430, 134] width 80 height 8
drag, startPoint x: 447, startPoint y: 136, endPoint x: 389, endPoint y: 142, distance: 58.6
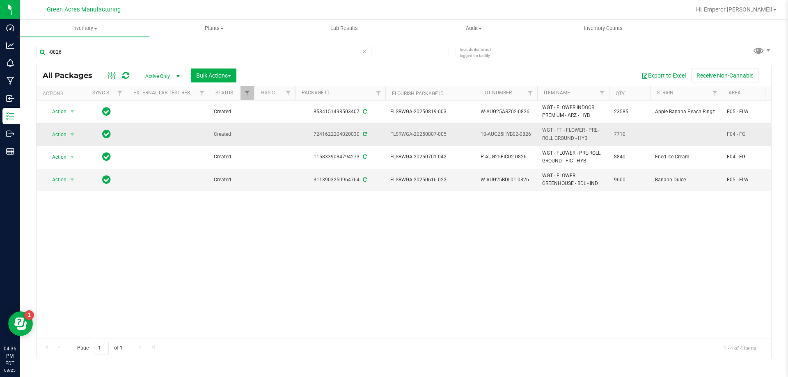
click at [389, 142] on td "FLSRWGA-20250807-005" at bounding box center [430, 134] width 90 height 23
copy span "FLSRWGA-20250807-005"
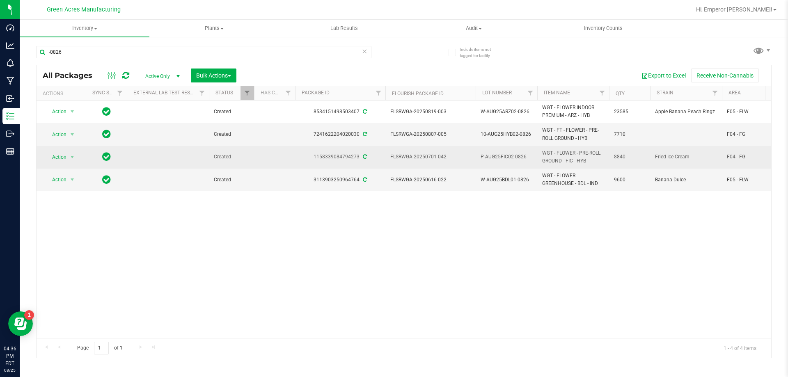
click at [494, 157] on span "P-AUG25FIC02-0826" at bounding box center [506, 157] width 52 height 8
click at [494, 157] on input "P-AUG25FIC02-0826" at bounding box center [504, 157] width 59 height 13
drag, startPoint x: 457, startPoint y: 162, endPoint x: 451, endPoint y: 158, distance: 7.7
click at [457, 161] on td "FLSRWGA-20250701-042" at bounding box center [430, 157] width 90 height 23
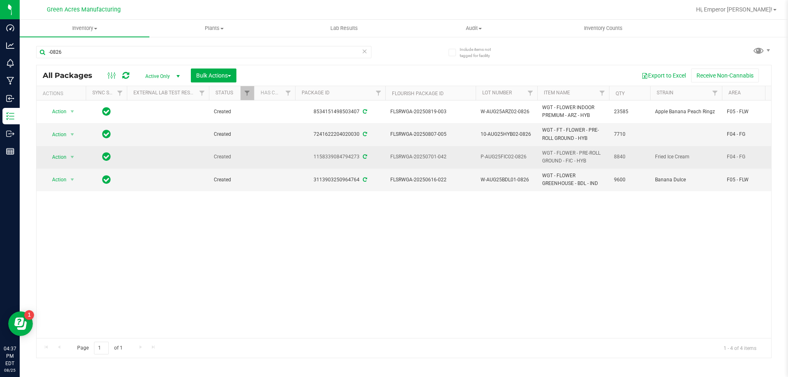
drag, startPoint x: 451, startPoint y: 158, endPoint x: 389, endPoint y: 162, distance: 61.3
click at [389, 162] on td "FLSRWGA-20250701-042" at bounding box center [430, 157] width 90 height 23
copy span "FLSRWGA-20250701-042"
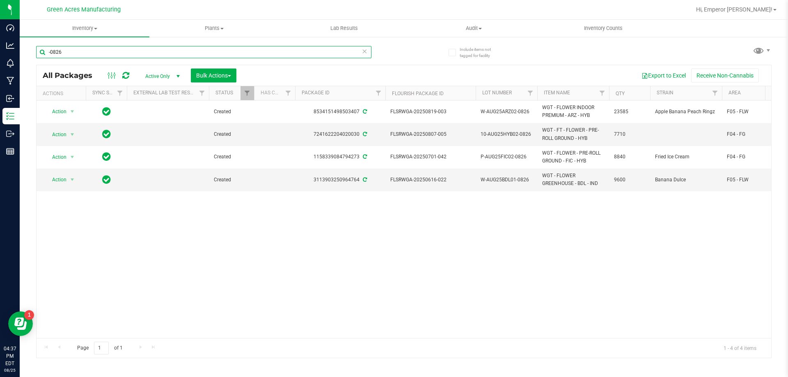
click at [141, 53] on input "-0826" at bounding box center [203, 52] width 335 height 12
click at [141, 53] on input "-f" at bounding box center [203, 52] width 335 height 12
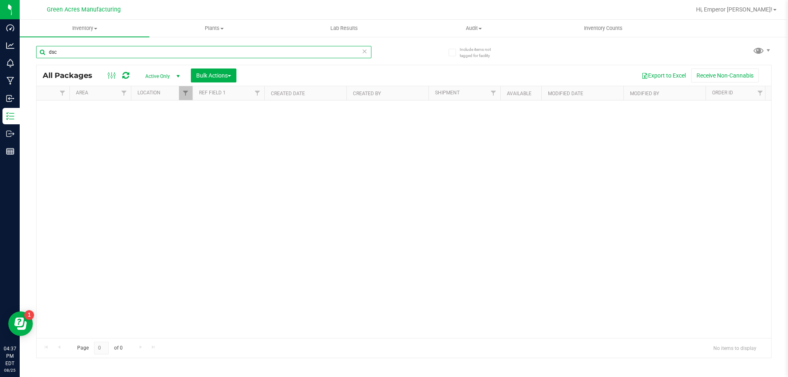
scroll to position [0, 518]
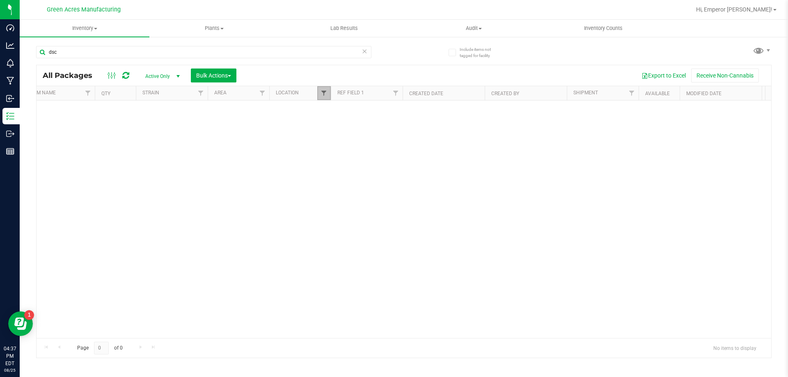
click at [325, 93] on span "Filter" at bounding box center [323, 93] width 7 height 7
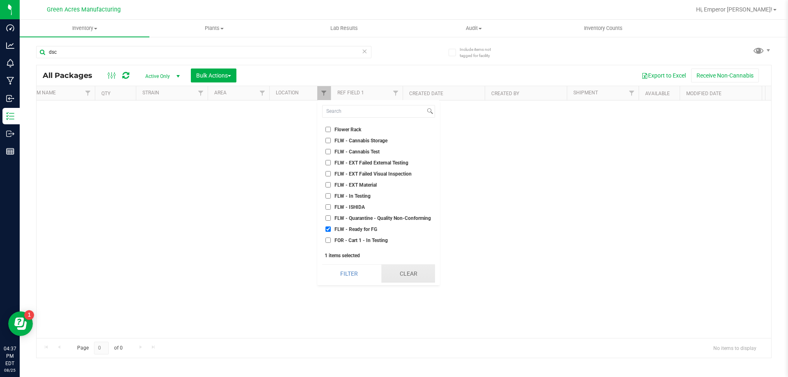
click at [404, 268] on button "Clear" at bounding box center [408, 274] width 54 height 18
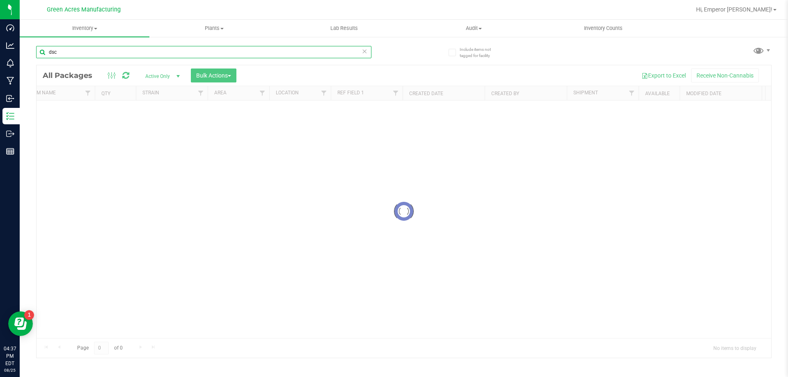
click at [98, 53] on input "dsc" at bounding box center [203, 52] width 335 height 12
type input "1g-"
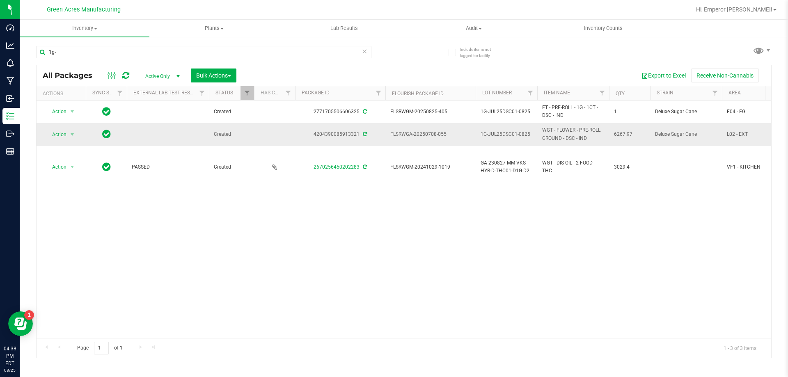
click at [503, 136] on span "1G-JUL25DSC01-0825" at bounding box center [506, 134] width 52 height 8
click at [503, 136] on input "1G-JUL25DSC01-0825" at bounding box center [504, 134] width 59 height 13
click at [447, 141] on td "FLSRWGA-20250708-055" at bounding box center [430, 134] width 90 height 23
drag, startPoint x: 443, startPoint y: 133, endPoint x: 410, endPoint y: 136, distance: 33.4
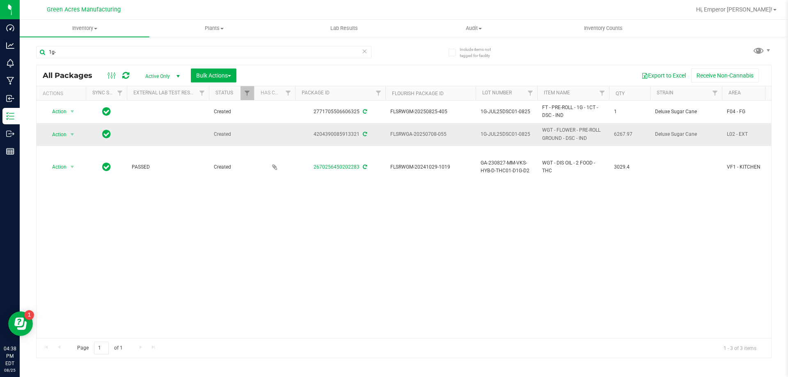
click at [410, 136] on span "FLSRWGA-20250708-055" at bounding box center [430, 134] width 80 height 8
click at [446, 133] on span "FLSRWGA-20250708-055" at bounding box center [430, 134] width 80 height 8
drag, startPoint x: 447, startPoint y: 133, endPoint x: 389, endPoint y: 141, distance: 58.8
click at [389, 141] on td "FLSRWGA-20250708-055" at bounding box center [430, 134] width 90 height 23
copy span "FLSRWGA-20250708-055"
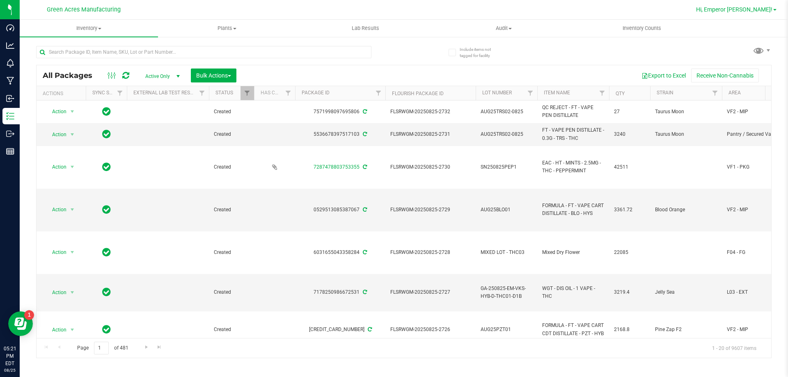
click at [741, 10] on span "Hi, Emperor [PERSON_NAME]!" at bounding box center [734, 9] width 76 height 7
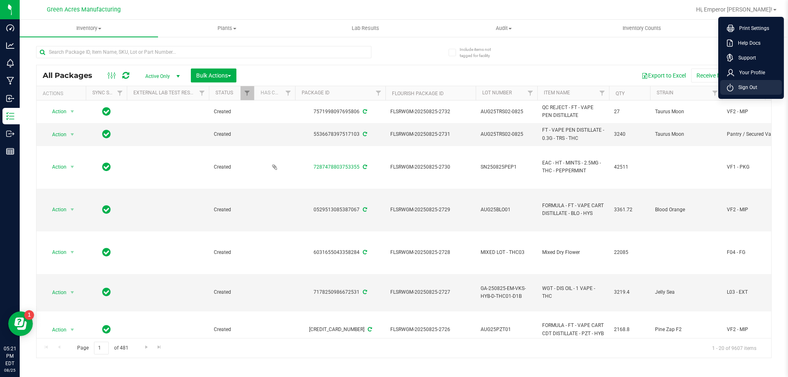
click at [725, 87] on li "Sign Out" at bounding box center [751, 87] width 62 height 15
